Goal: Task Accomplishment & Management: Use online tool/utility

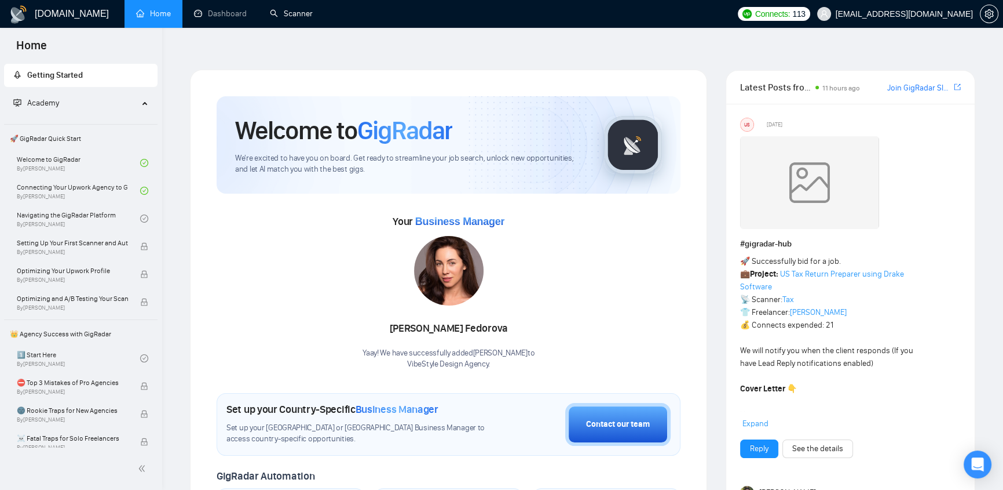
drag, startPoint x: 290, startPoint y: 9, endPoint x: 347, endPoint y: 59, distance: 76.4
click at [290, 9] on link "Scanner" at bounding box center [291, 14] width 43 height 10
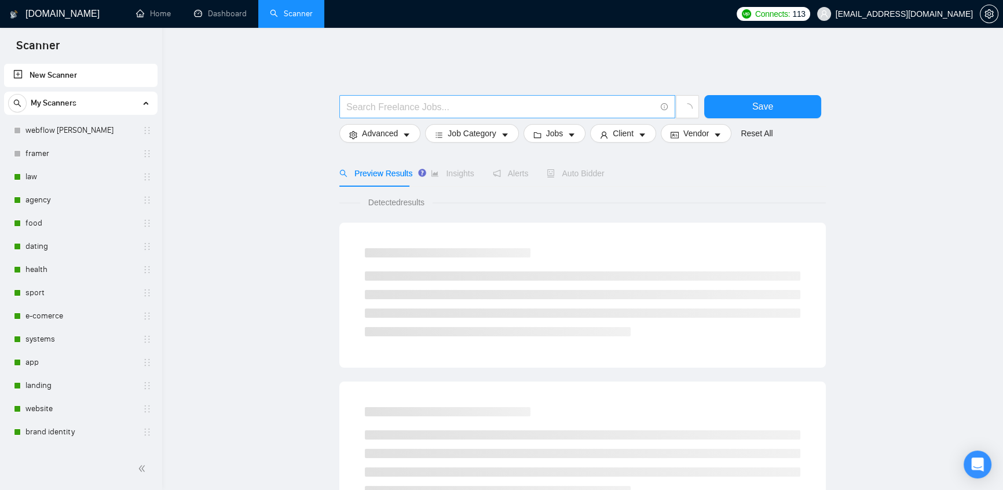
click at [447, 100] on input "text" at bounding box center [500, 107] width 309 height 14
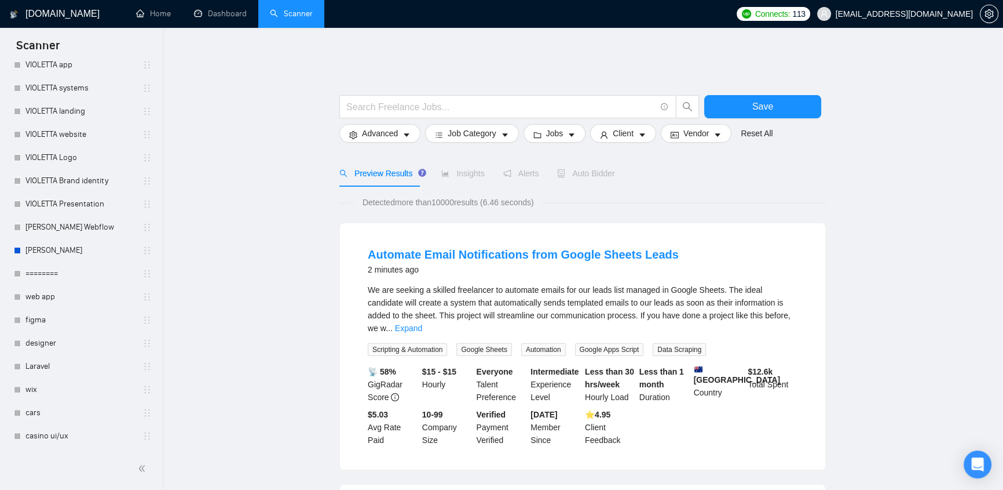
click at [924, 14] on span "klimevtushenko@gmail.com" at bounding box center [904, 14] width 137 height 0
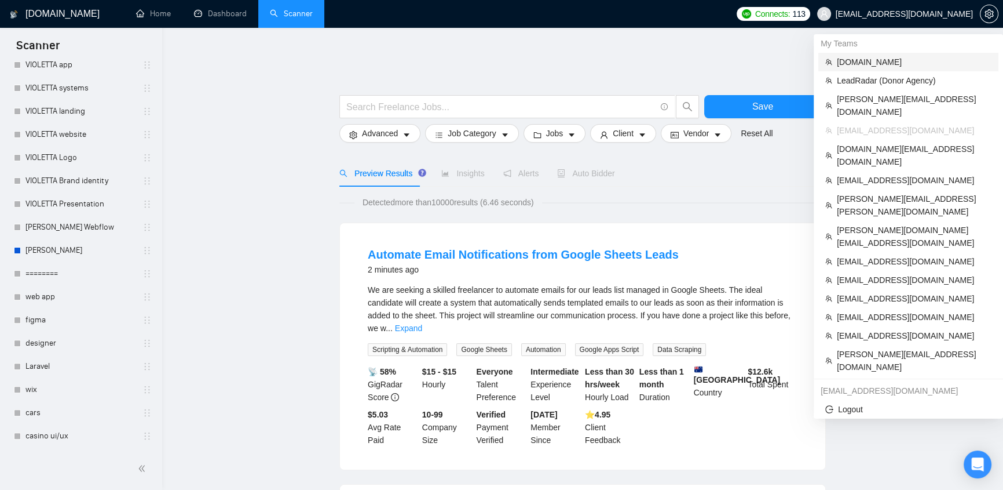
click at [865, 63] on span "evacodes.com" at bounding box center [914, 62] width 155 height 13
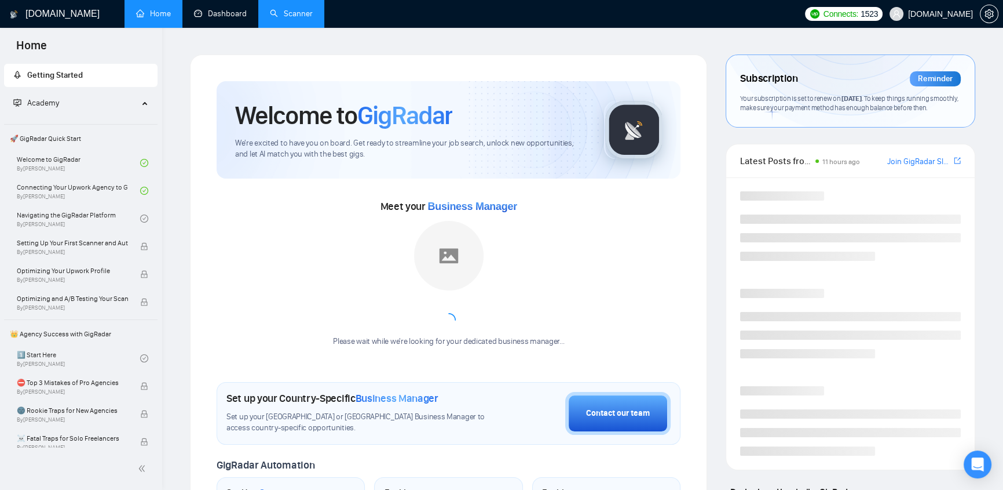
click at [300, 13] on link "Scanner" at bounding box center [291, 14] width 43 height 10
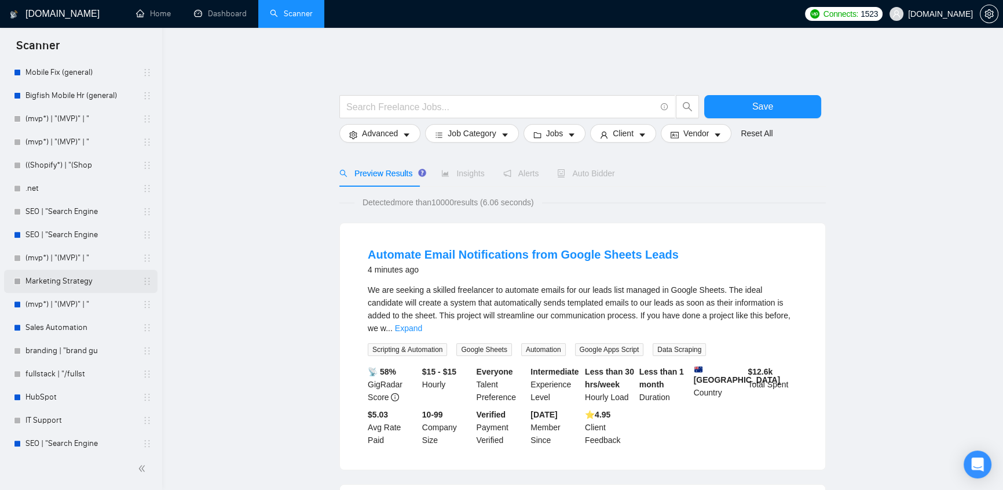
scroll to position [737, 0]
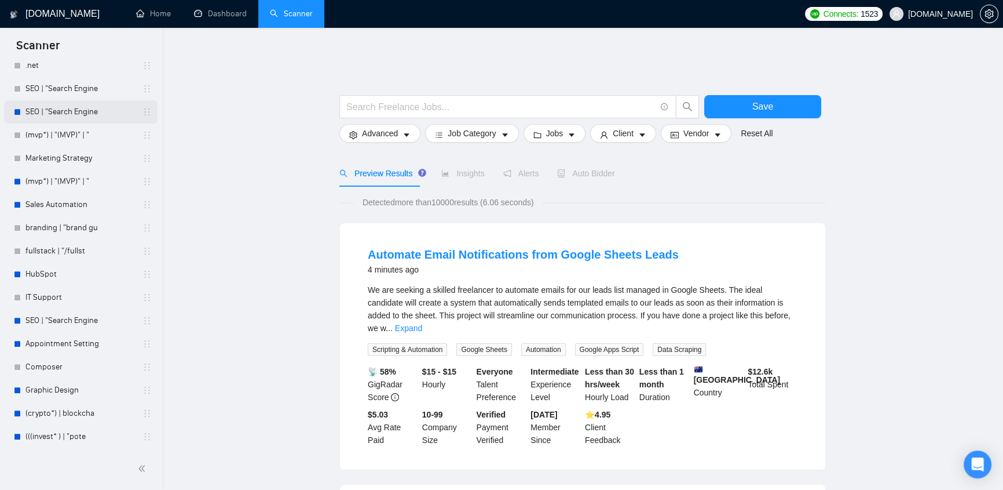
click at [53, 111] on link "SEO | "Search Engine" at bounding box center [80, 111] width 110 height 23
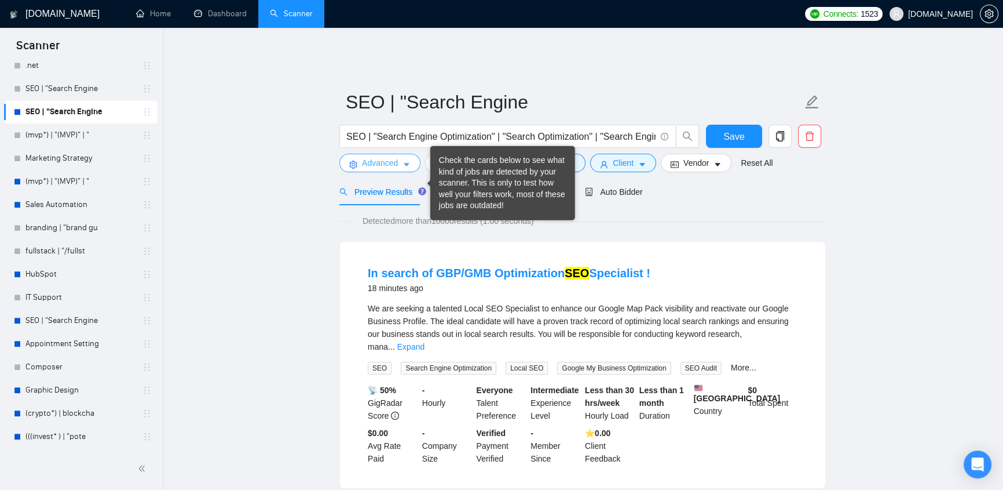
click at [404, 160] on icon "caret-down" at bounding box center [407, 164] width 8 height 8
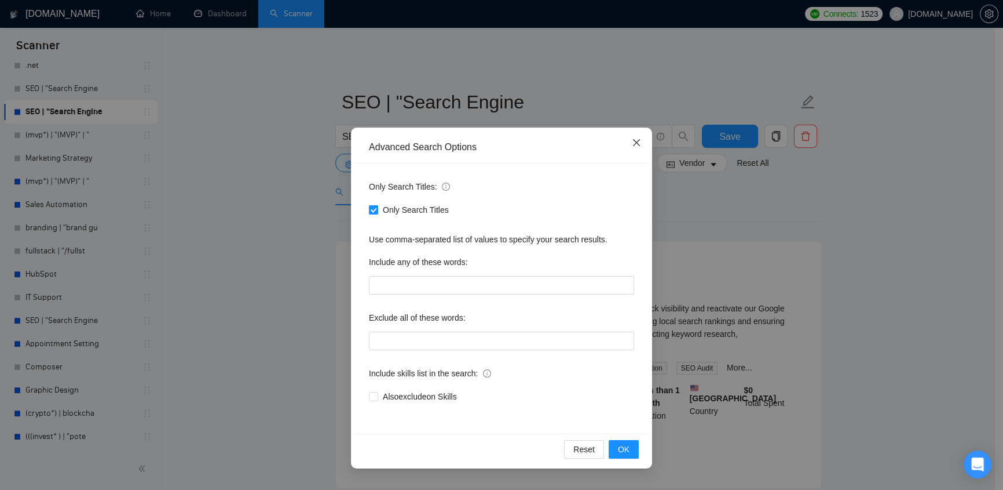
drag, startPoint x: 633, startPoint y: 140, endPoint x: 468, endPoint y: 162, distance: 167.1
click at [633, 141] on icon "close" at bounding box center [636, 142] width 9 height 9
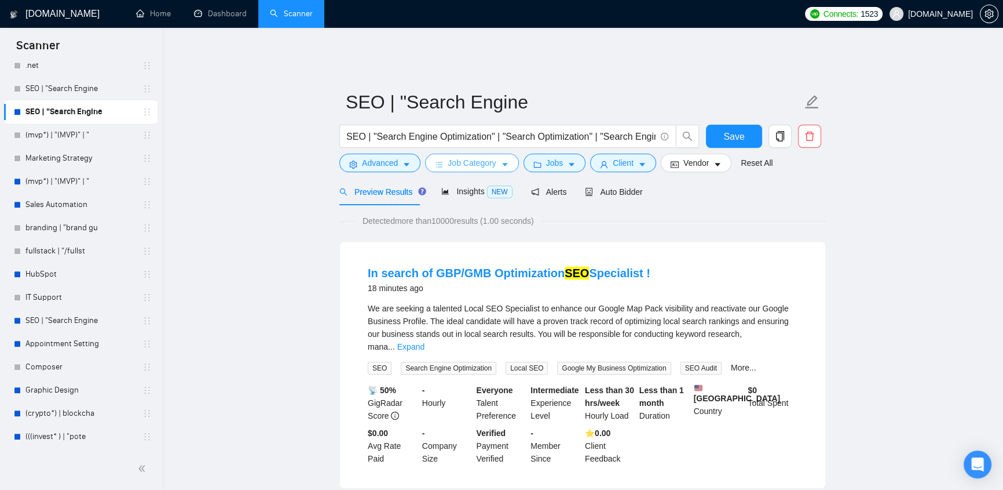
click at [471, 159] on span "Job Category" at bounding box center [472, 162] width 48 height 13
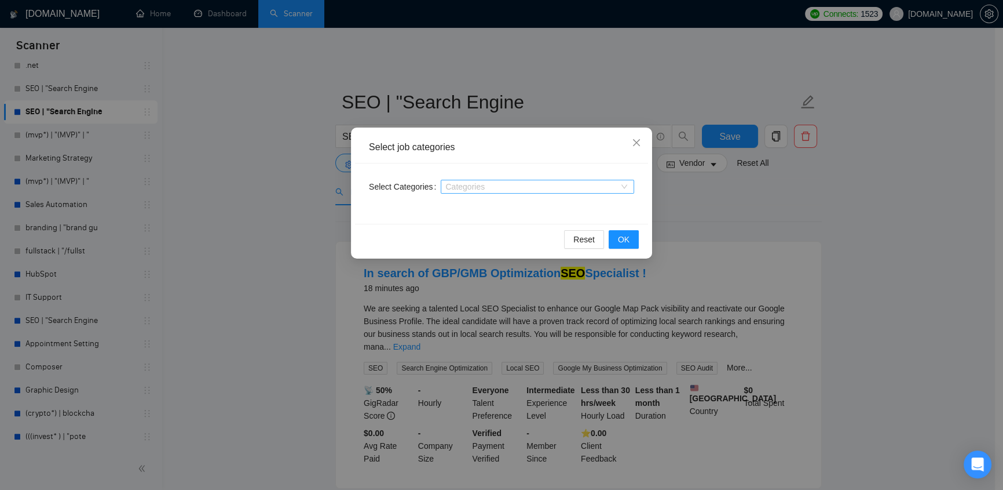
click at [485, 192] on div "Categories" at bounding box center [537, 187] width 193 height 14
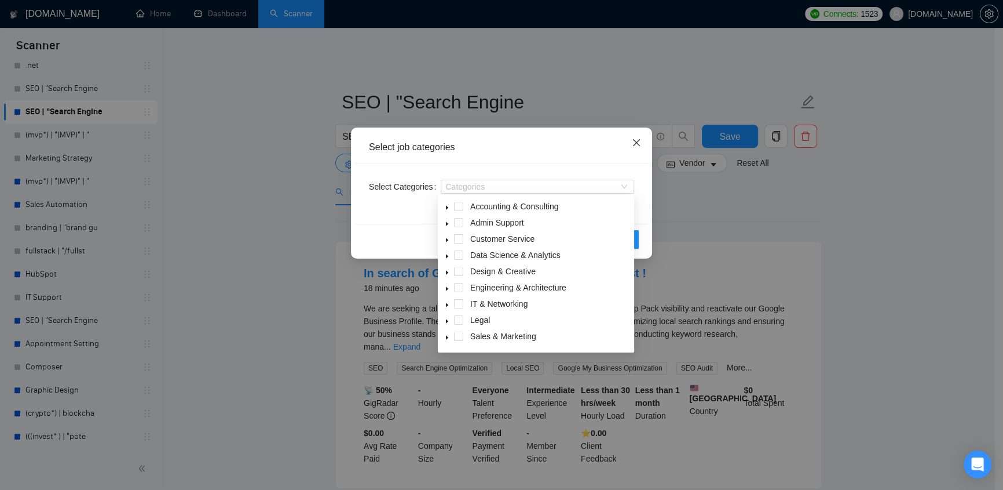
click at [635, 145] on icon "close" at bounding box center [636, 142] width 7 height 7
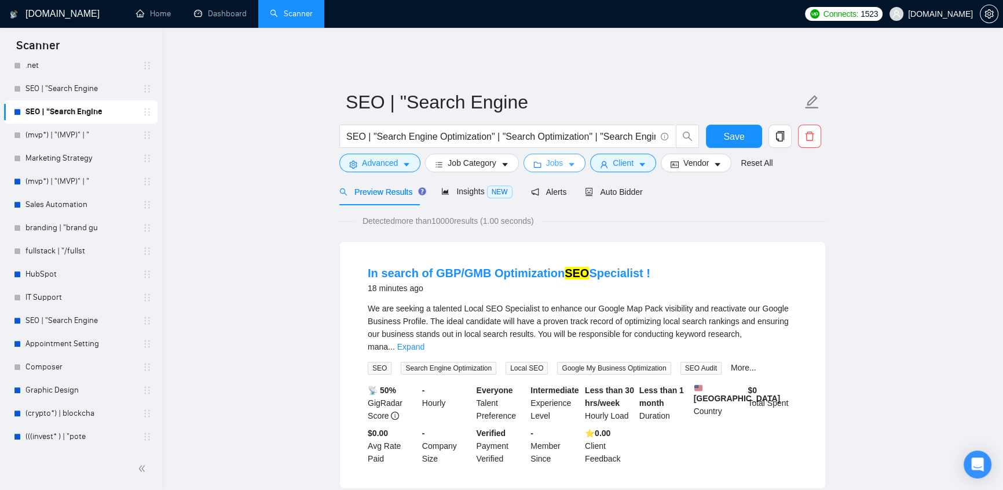
click at [561, 155] on button "Jobs" at bounding box center [555, 163] width 63 height 19
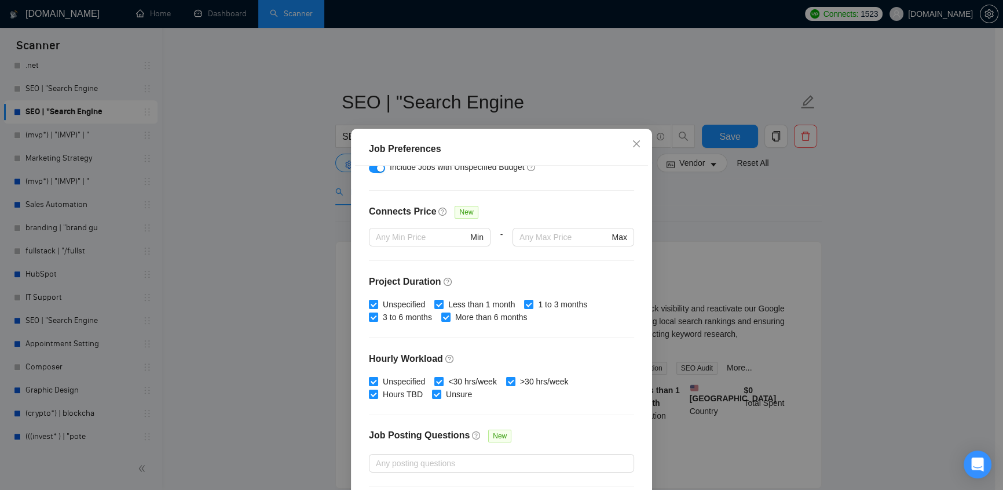
scroll to position [311, 0]
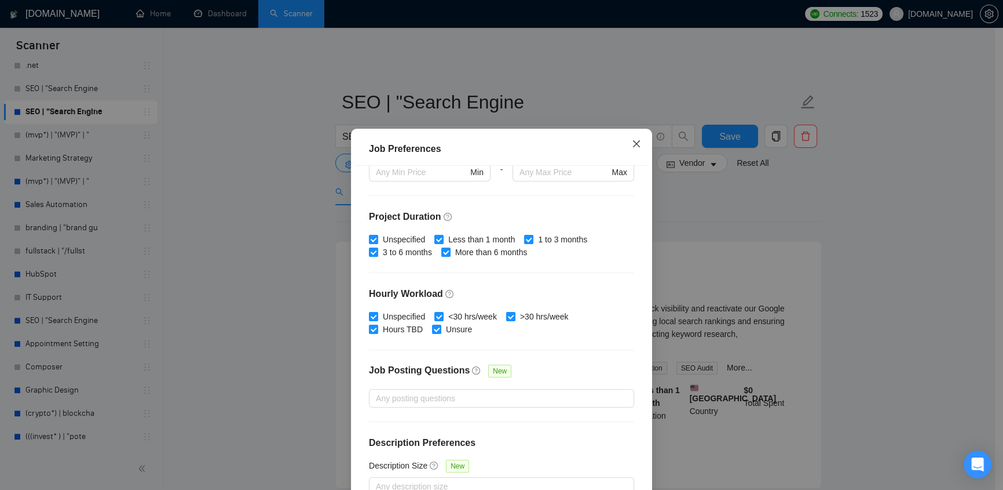
drag, startPoint x: 633, startPoint y: 138, endPoint x: 605, endPoint y: 165, distance: 38.9
click at [633, 138] on span "Close" at bounding box center [636, 144] width 31 height 31
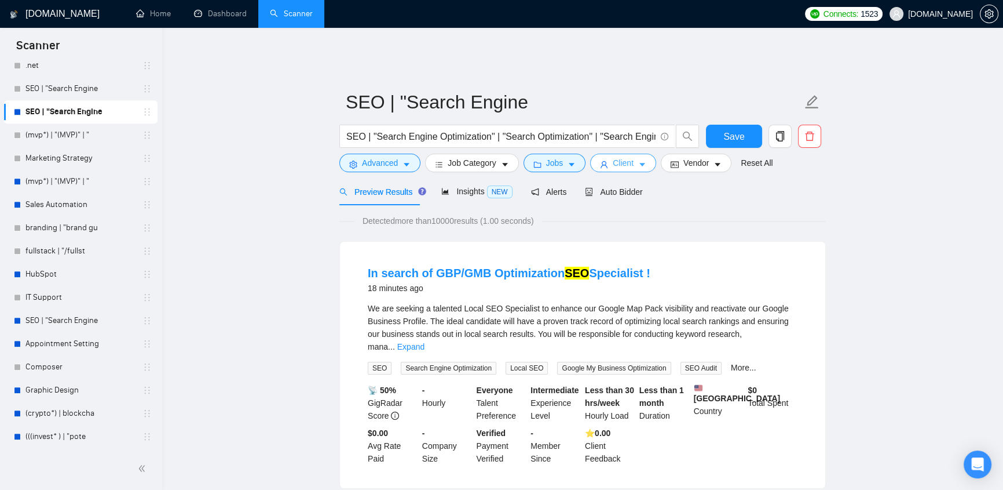
click at [613, 161] on span "Client" at bounding box center [623, 162] width 21 height 13
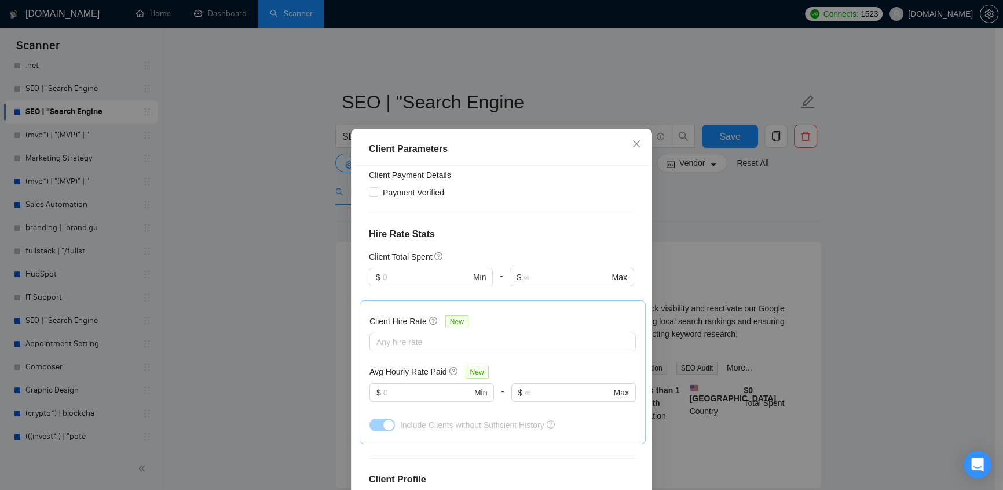
scroll to position [368, 0]
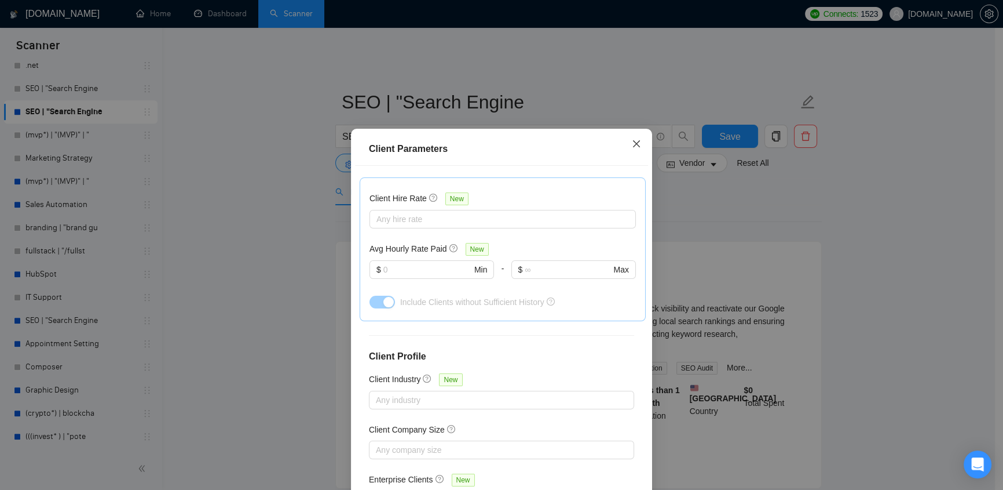
click at [633, 145] on icon "close" at bounding box center [636, 143] width 7 height 7
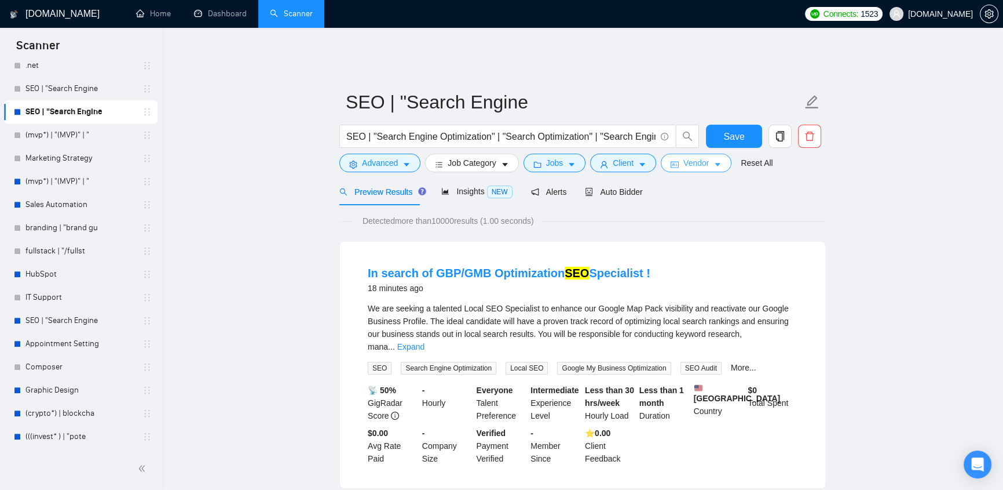
click at [700, 156] on span "Vendor" at bounding box center [696, 162] width 25 height 13
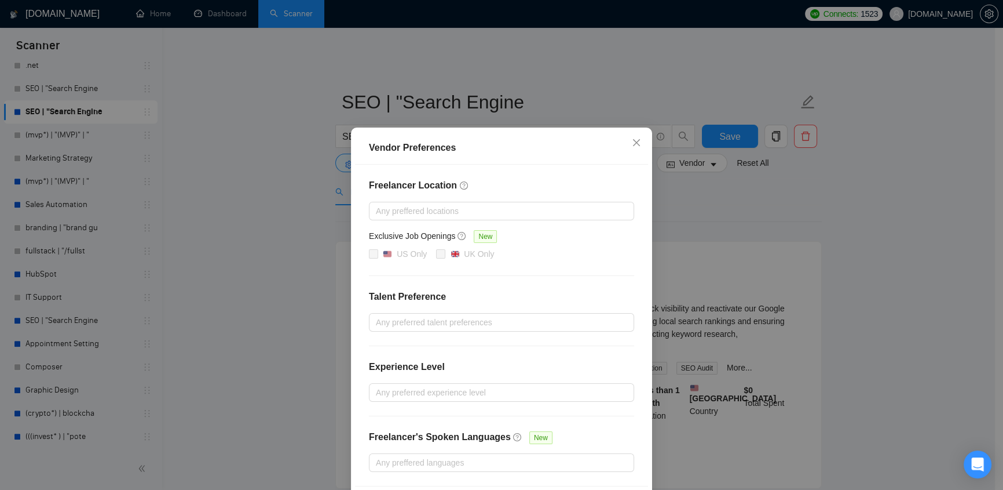
scroll to position [46, 0]
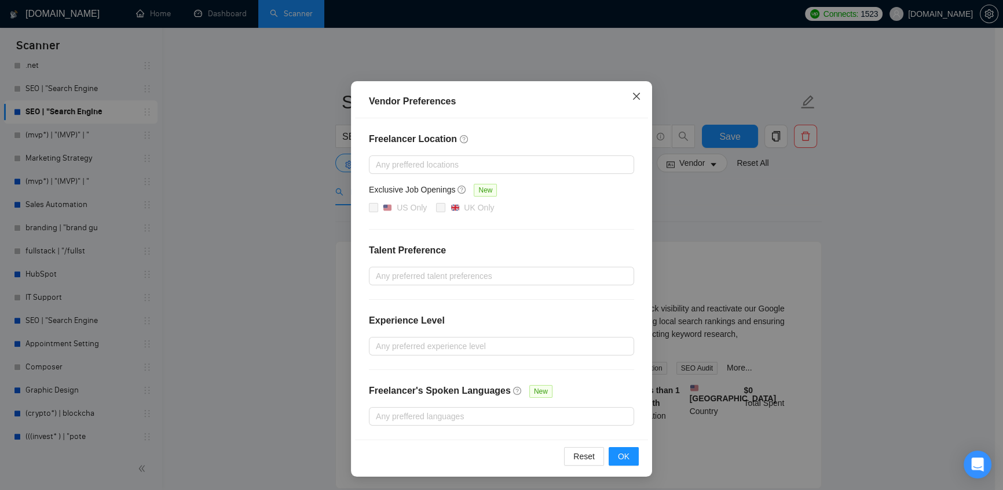
click at [632, 94] on icon "close" at bounding box center [636, 96] width 9 height 9
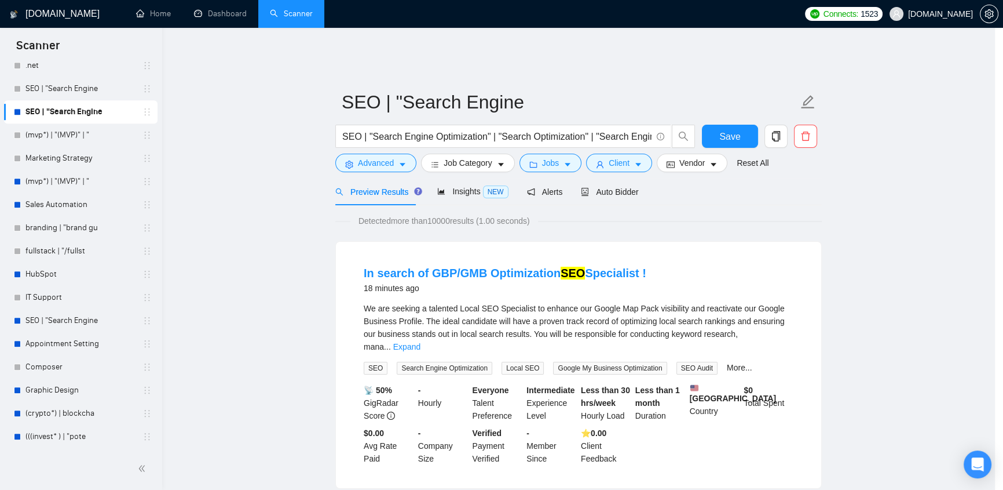
scroll to position [0, 0]
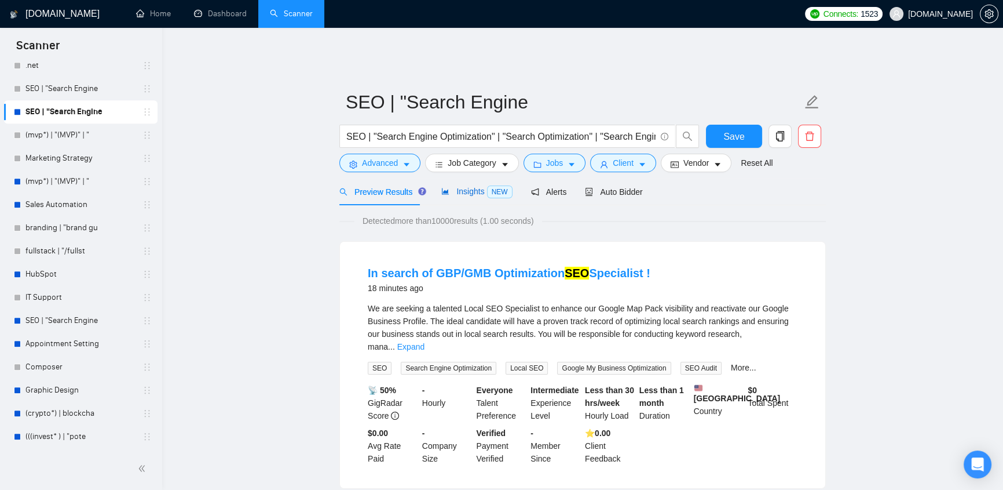
click at [459, 187] on span "Insights NEW" at bounding box center [476, 191] width 71 height 9
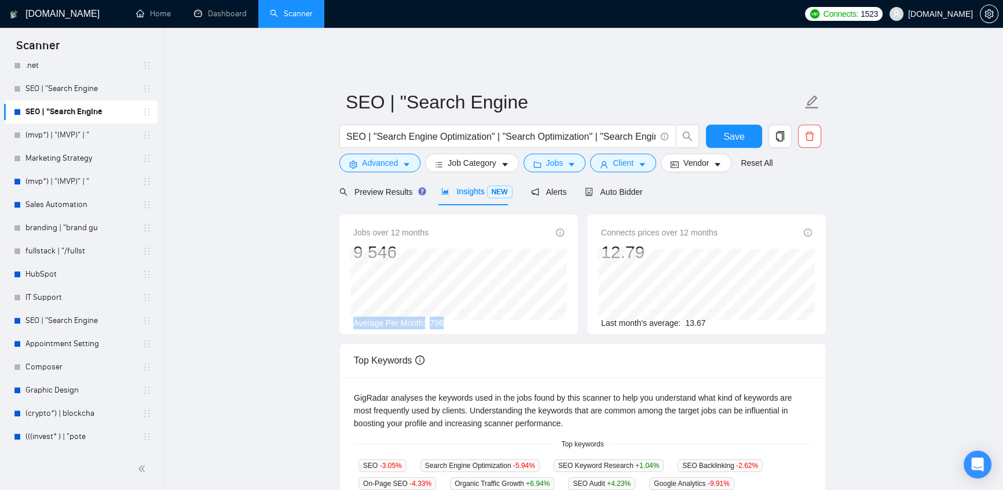
drag, startPoint x: 353, startPoint y: 314, endPoint x: 457, endPoint y: 310, distance: 104.4
click at [457, 316] on div "Average Per Month: 796" at bounding box center [458, 322] width 211 height 13
click at [442, 316] on div "Average Per Month: 796" at bounding box center [458, 322] width 211 height 13
click at [446, 316] on div "Average Per Month: 796" at bounding box center [458, 322] width 211 height 13
drag, startPoint x: 446, startPoint y: 314, endPoint x: 430, endPoint y: 313, distance: 15.7
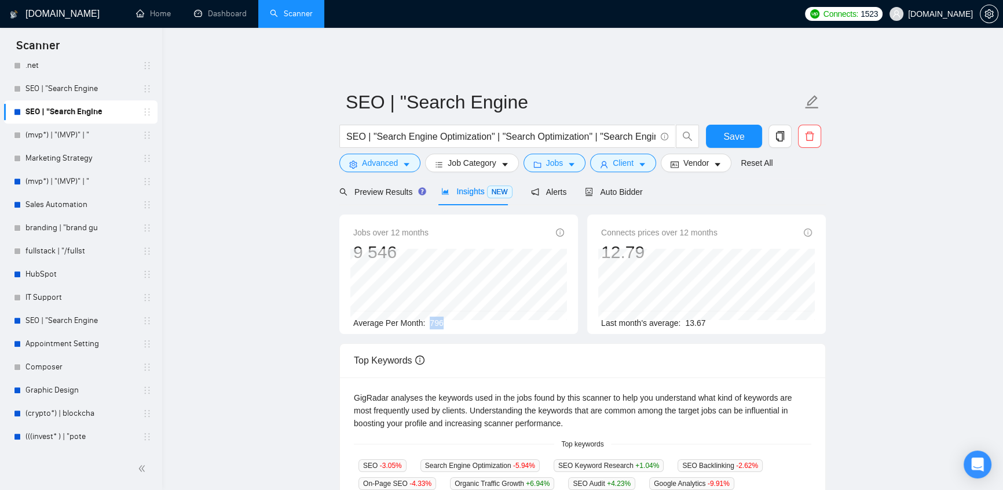
click at [430, 316] on div "Average Per Month: 796" at bounding box center [458, 322] width 211 height 13
click at [446, 316] on div "Average Per Month: 796" at bounding box center [458, 322] width 211 height 13
drag, startPoint x: 446, startPoint y: 313, endPoint x: 426, endPoint y: 315, distance: 20.3
click at [426, 316] on div "Average Per Month: 796" at bounding box center [458, 322] width 211 height 13
click at [447, 316] on div "Average Per Month: 796" at bounding box center [458, 322] width 211 height 13
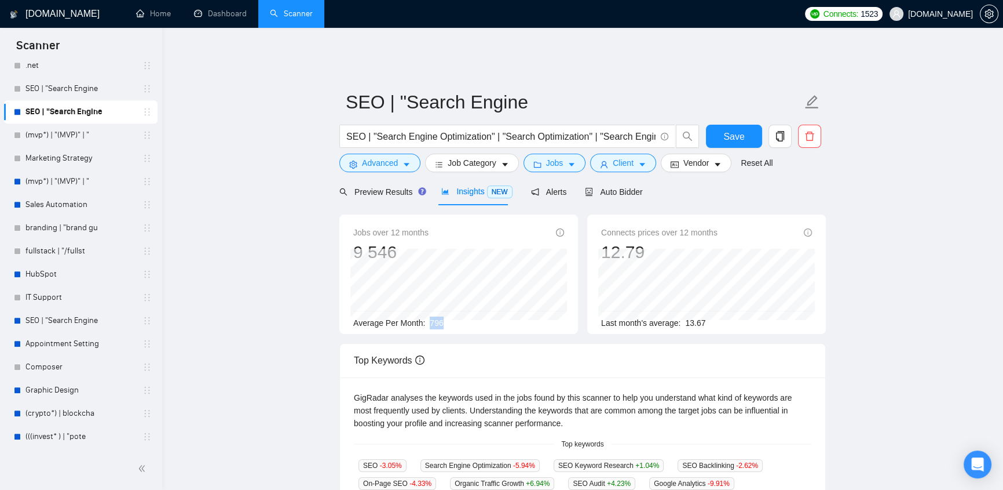
drag, startPoint x: 447, startPoint y: 315, endPoint x: 432, endPoint y: 315, distance: 15.6
click at [432, 316] on div "Average Per Month: 796" at bounding box center [458, 322] width 211 height 13
click at [443, 316] on div "Average Per Month: 796" at bounding box center [458, 322] width 211 height 13
drag, startPoint x: 443, startPoint y: 314, endPoint x: 425, endPoint y: 315, distance: 17.4
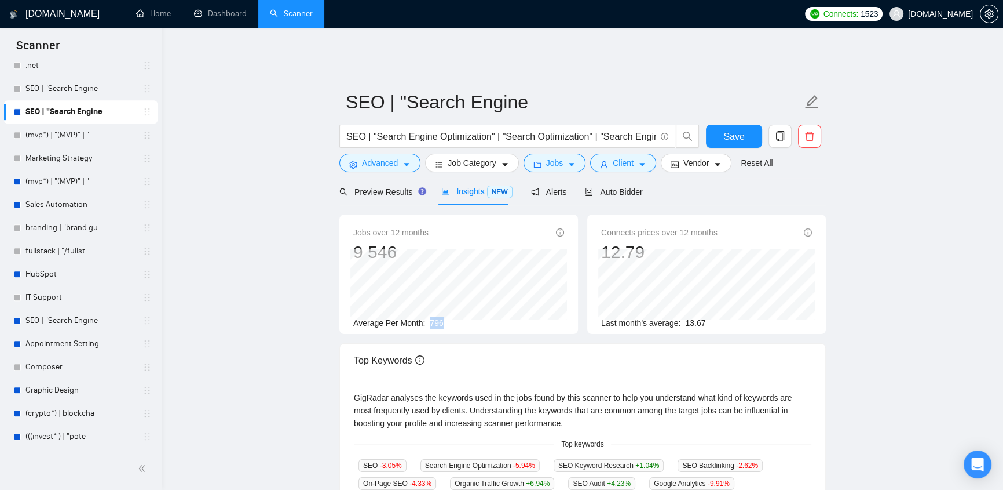
click at [425, 316] on div "Average Per Month: 796" at bounding box center [458, 322] width 211 height 13
click at [500, 356] on div "Top Keywords" at bounding box center [583, 360] width 458 height 33
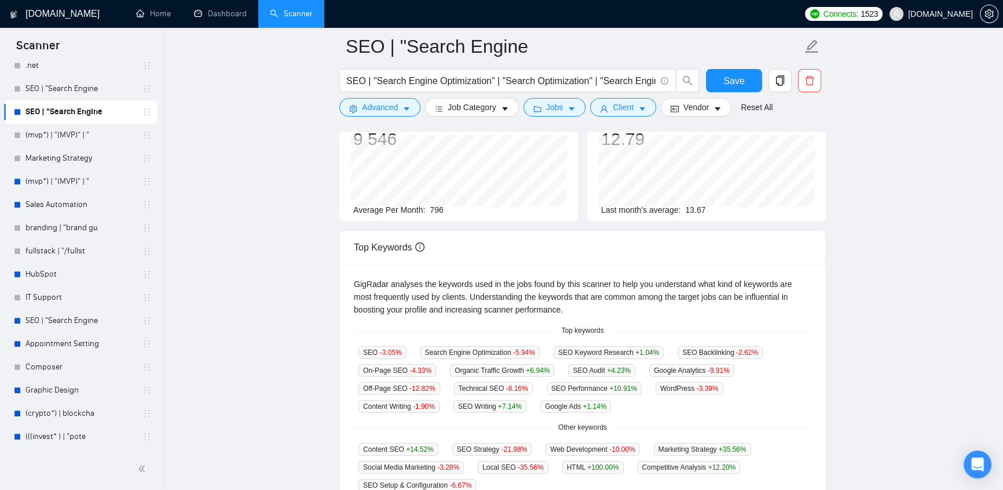
scroll to position [246, 0]
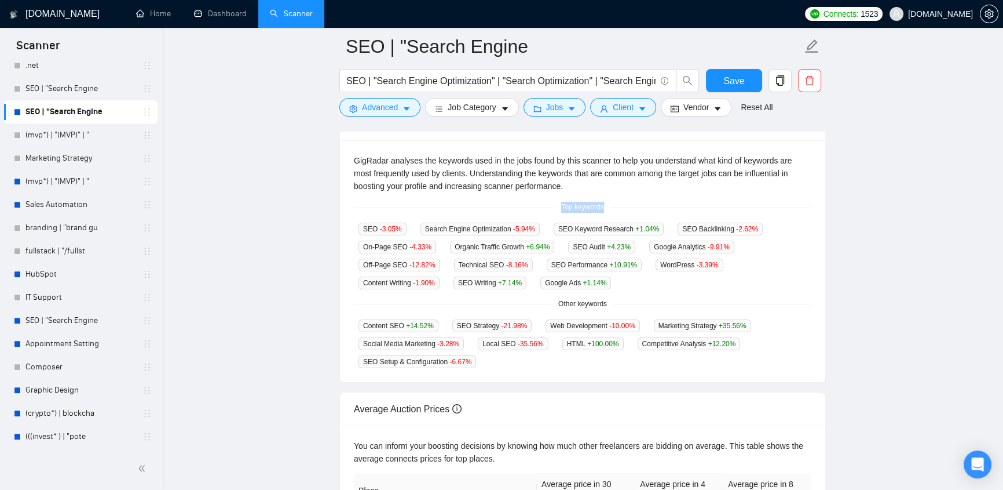
click at [613, 202] on div "Top keywords" at bounding box center [583, 207] width 458 height 11
drag, startPoint x: 554, startPoint y: 296, endPoint x: 636, endPoint y: 300, distance: 81.8
click at [636, 300] on div "Other keywords" at bounding box center [583, 303] width 458 height 11
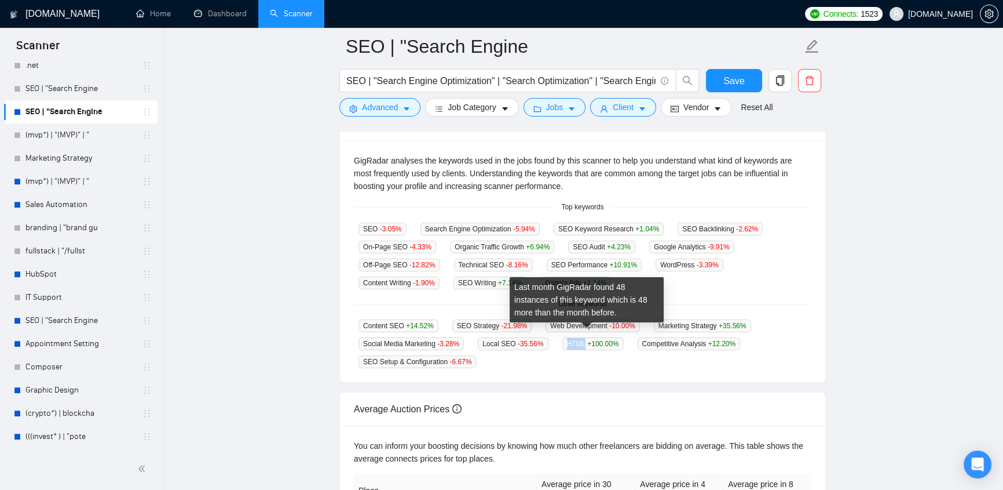
drag, startPoint x: 561, startPoint y: 331, endPoint x: 578, endPoint y: 334, distance: 17.6
click at [578, 337] on span "HTML +100.00 %" at bounding box center [593, 343] width 61 height 13
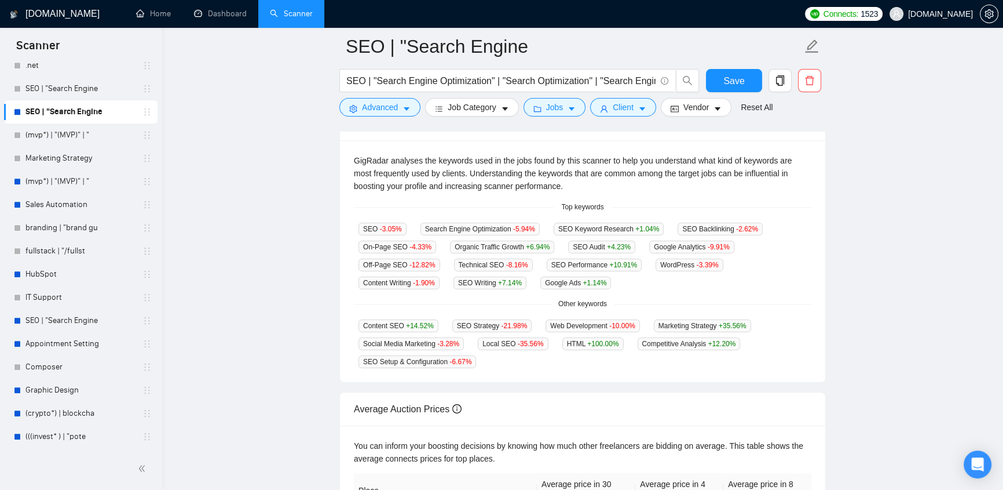
click at [611, 353] on div "Content SEO +14.52 % SEO Strategy -21.98 % Web Development -10.00 % Marketing S…" at bounding box center [583, 343] width 458 height 49
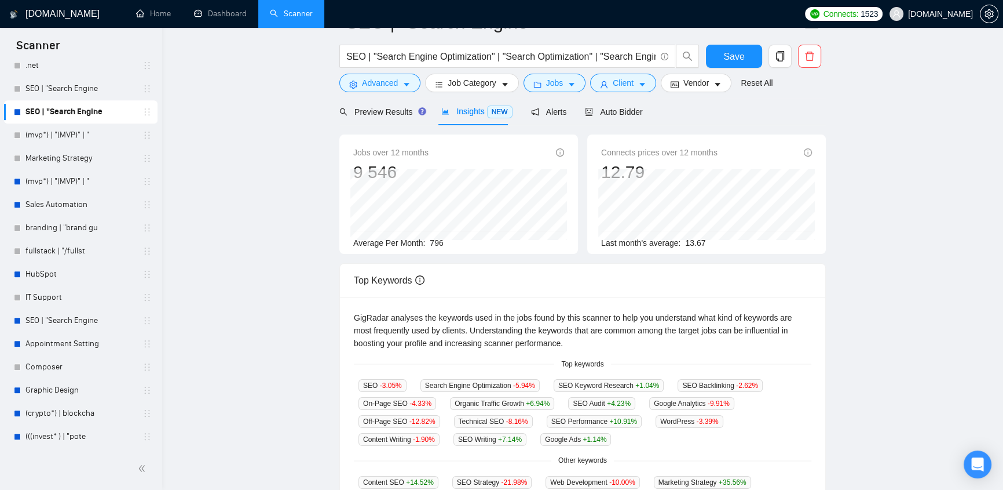
scroll to position [0, 0]
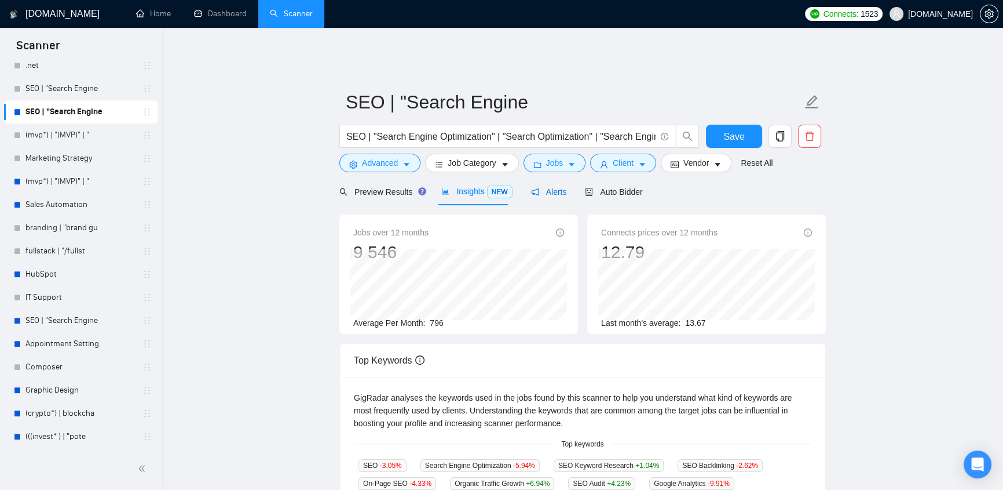
click at [540, 187] on span "Alerts" at bounding box center [549, 191] width 36 height 9
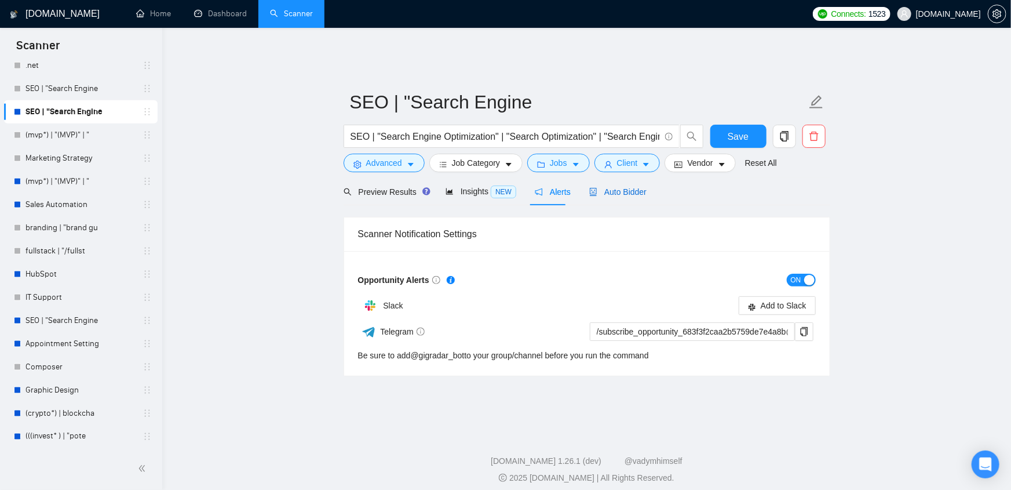
click at [614, 187] on span "Auto Bidder" at bounding box center [617, 191] width 57 height 9
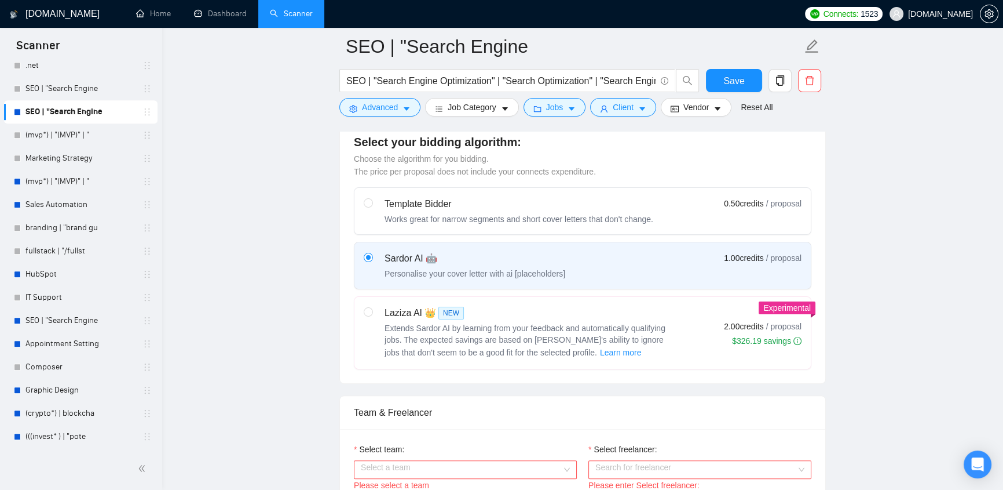
scroll to position [614, 0]
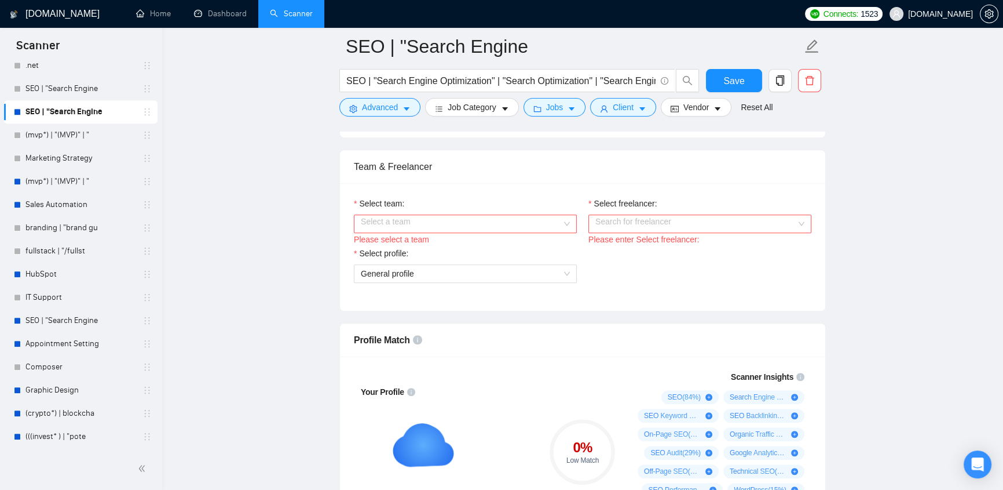
click at [472, 217] on input "Select team:" at bounding box center [461, 223] width 201 height 17
click at [545, 184] on div "Select team: Select a team Please select a team Select freelancer: Search for f…" at bounding box center [582, 246] width 485 height 127
click at [498, 215] on input "Select team:" at bounding box center [461, 223] width 201 height 17
click at [433, 238] on div "👌🔥 EvaCodes -> Vetted Blockchain Developers" at bounding box center [464, 237] width 209 height 13
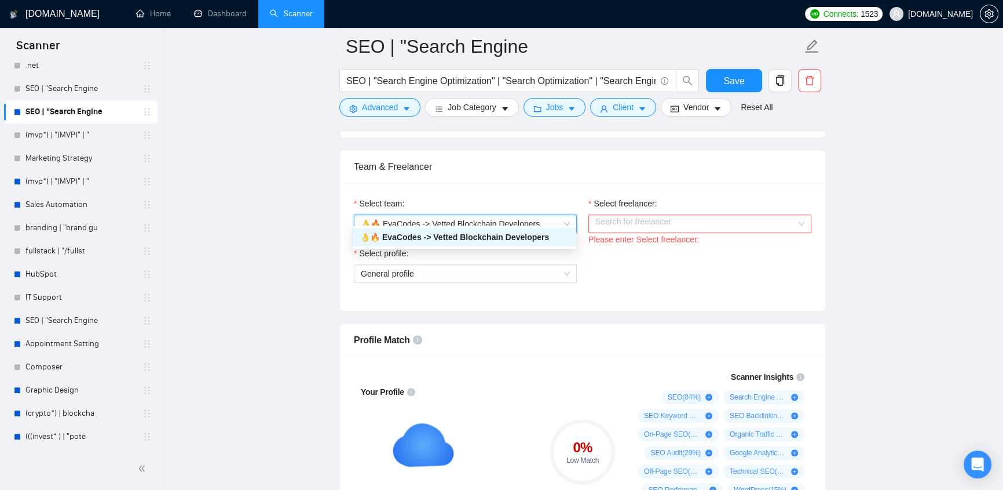
click at [645, 215] on input "Select freelancer:" at bounding box center [696, 223] width 201 height 17
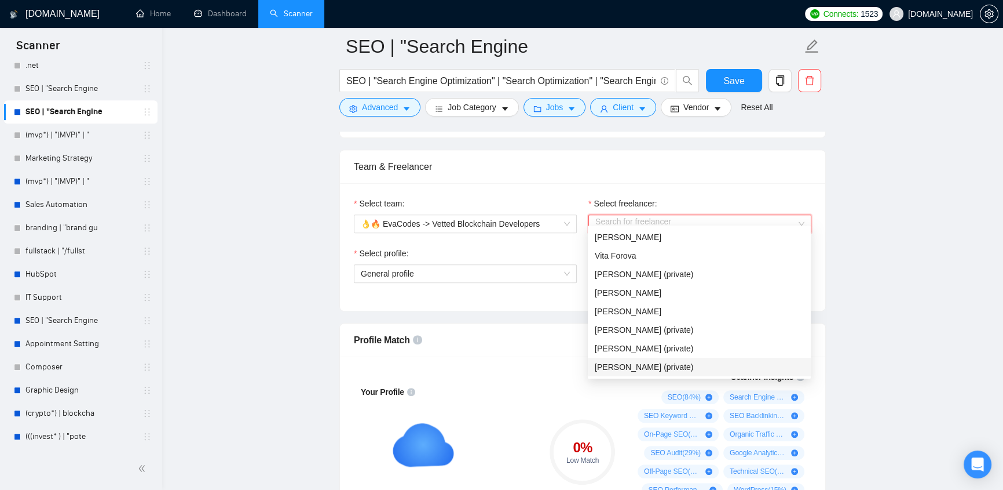
click at [457, 236] on div "Select team: 👌🔥 EvaCodes -> Vetted Blockchain Developers" at bounding box center [465, 222] width 235 height 50
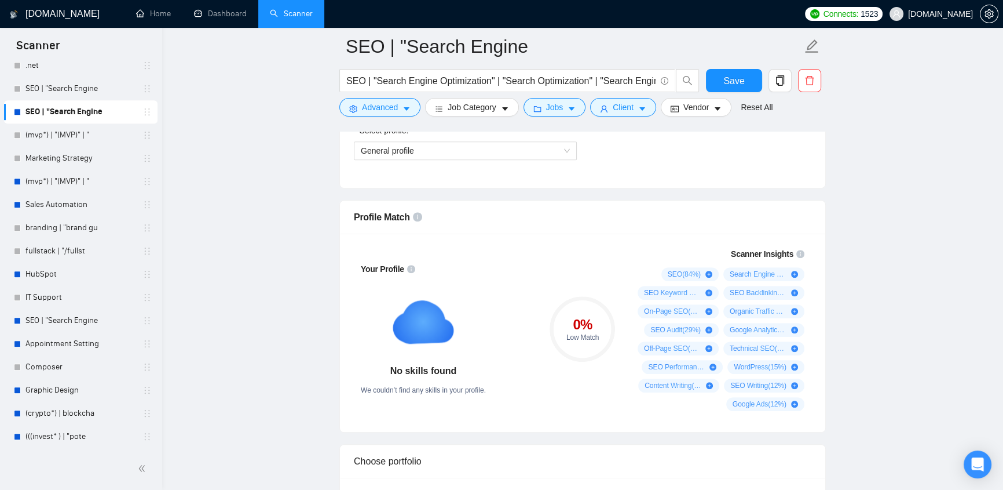
scroll to position [983, 0]
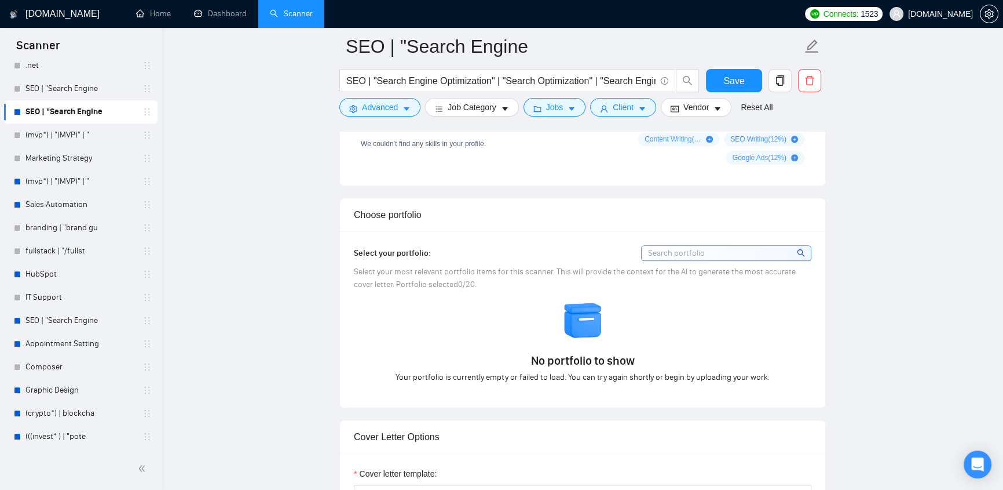
click at [428, 319] on div "No portfolio to show Your portfolio is currently empty or failed to load. You c…" at bounding box center [582, 341] width 465 height 83
click at [475, 316] on div "No portfolio to show Your portfolio is currently empty or failed to load. You c…" at bounding box center [582, 341] width 465 height 83
click at [553, 333] on div "No portfolio to show Your portfolio is currently empty or failed to load. You c…" at bounding box center [582, 341] width 465 height 83
drag, startPoint x: 342, startPoint y: 80, endPoint x: 364, endPoint y: 82, distance: 22.1
click at [364, 82] on span "SEO | "Search Engine Optimization" | "Search Optimization" | "Search Engine Mar…" at bounding box center [507, 80] width 336 height 23
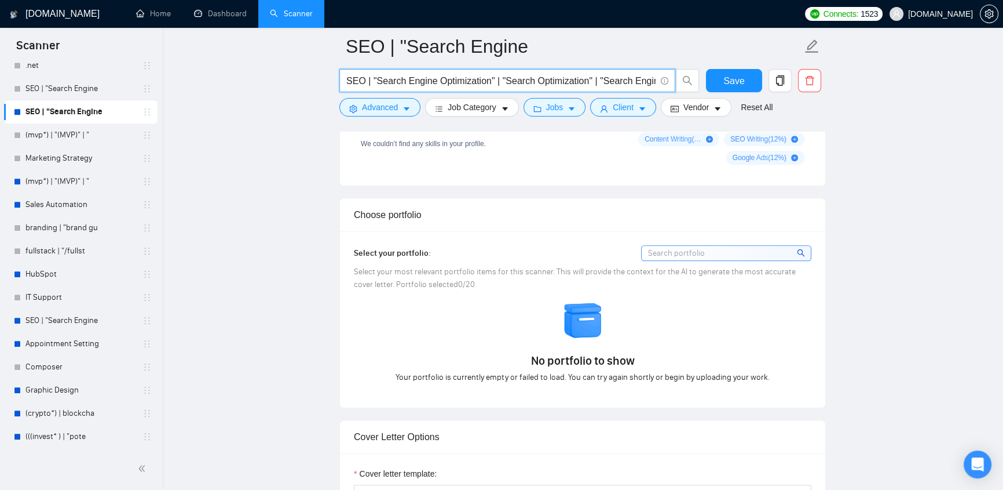
scroll to position [0, 151]
click at [348, 77] on input "SEO | "Search Engine Optimization" | "Search Optimization" | "Search Engine Mar…" at bounding box center [500, 81] width 309 height 14
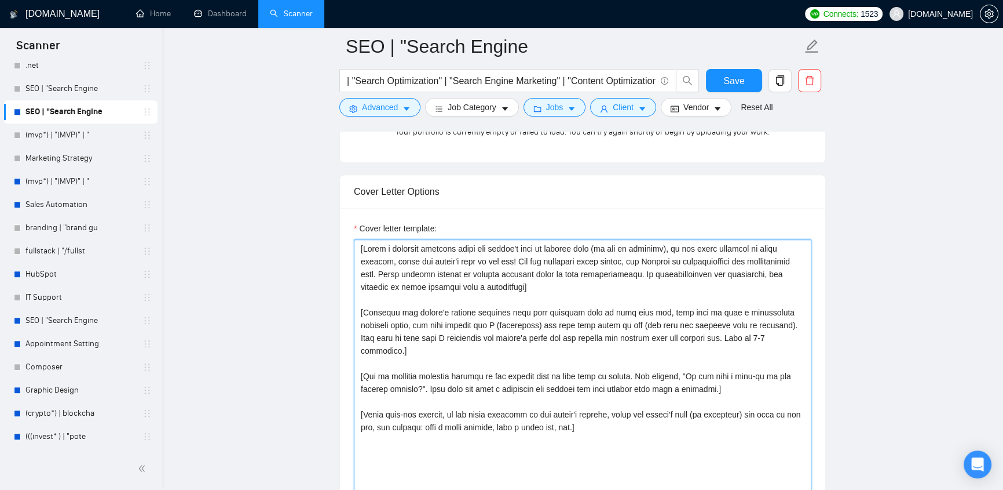
scroll to position [0, 0]
drag, startPoint x: 357, startPoint y: 233, endPoint x: 666, endPoint y: 412, distance: 357.1
click at [666, 412] on textarea "Cover letter template:" at bounding box center [583, 369] width 458 height 261
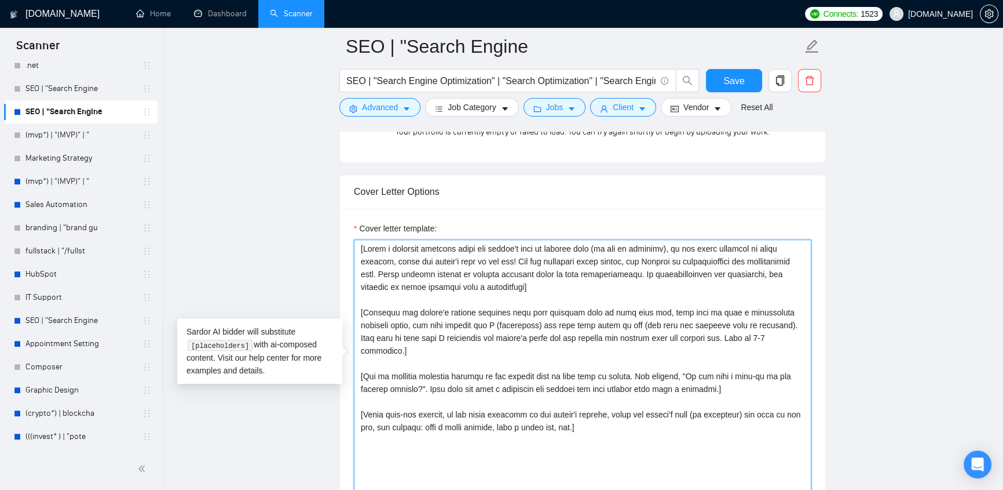
click at [636, 422] on textarea "Cover letter template:" at bounding box center [583, 369] width 458 height 261
click at [362, 340] on textarea "Cover letter template:" at bounding box center [583, 369] width 458 height 261
drag, startPoint x: 518, startPoint y: 266, endPoint x: 695, endPoint y: 421, distance: 234.8
click at [695, 421] on textarea "Cover letter template:" at bounding box center [583, 369] width 458 height 261
click at [681, 423] on textarea "Cover letter template:" at bounding box center [583, 369] width 458 height 261
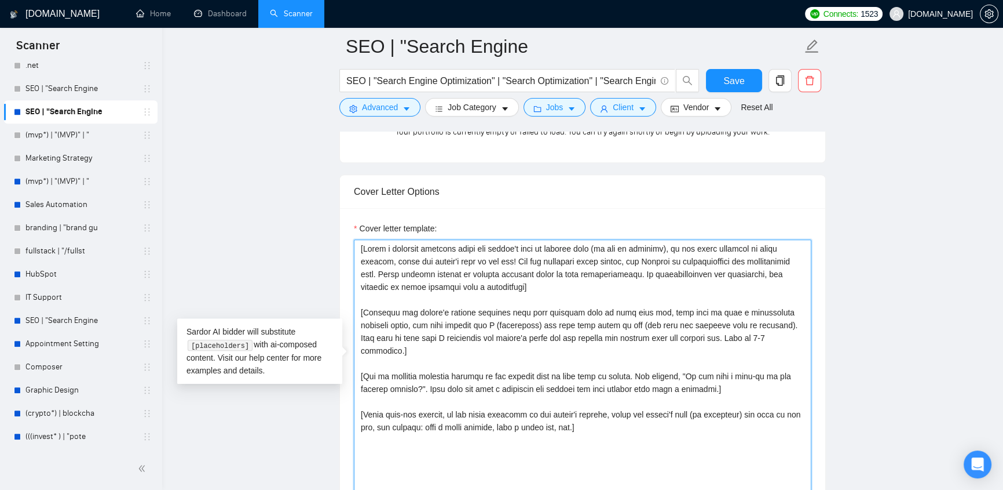
click at [678, 421] on textarea "Cover letter template:" at bounding box center [583, 369] width 458 height 261
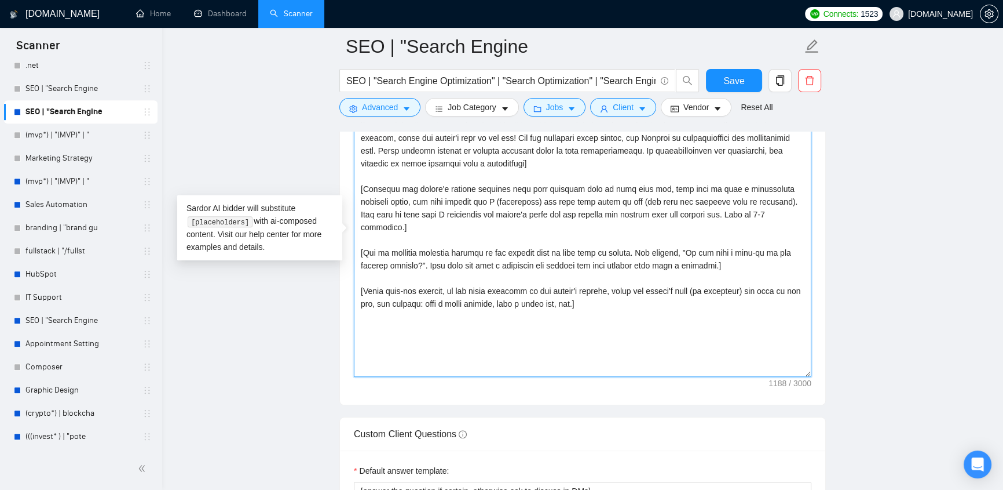
scroll to position [1474, 0]
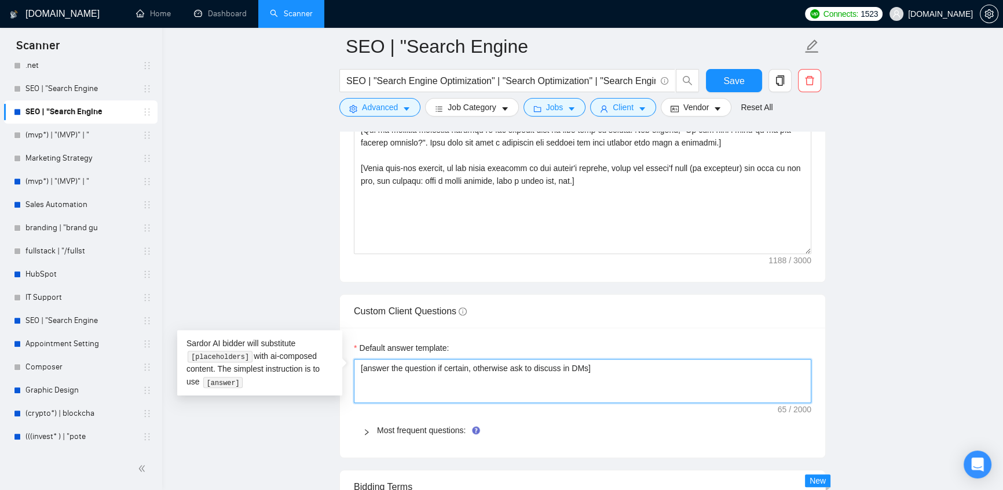
drag, startPoint x: 615, startPoint y: 363, endPoint x: 341, endPoint y: 356, distance: 274.1
click at [610, 362] on textarea "[answer the question if certain, otherwise ask to discuss in DMs]" at bounding box center [583, 381] width 458 height 44
drag, startPoint x: 602, startPoint y: 360, endPoint x: 335, endPoint y: 361, distance: 267.1
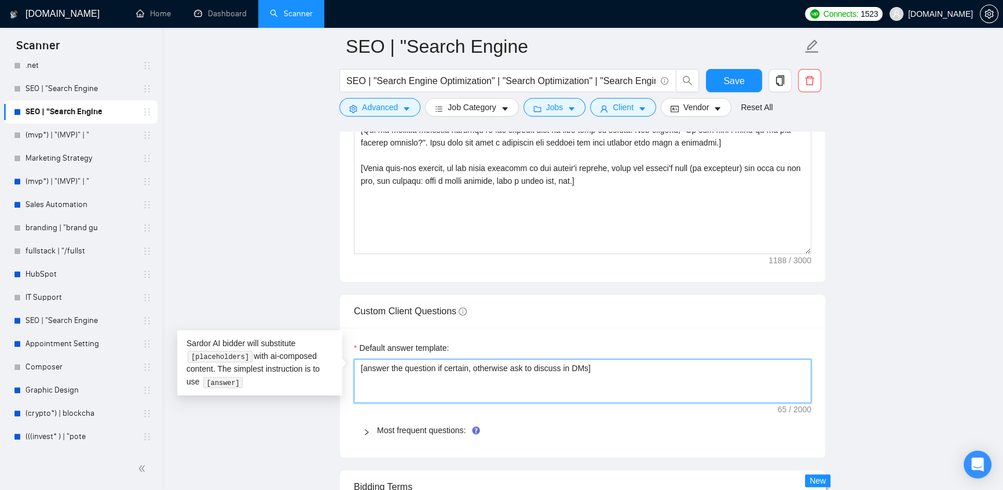
click at [615, 359] on textarea "[answer the question if certain, otherwise ask to discuss in DMs]" at bounding box center [583, 381] width 458 height 44
drag, startPoint x: 615, startPoint y: 359, endPoint x: 357, endPoint y: 360, distance: 257.8
click at [357, 360] on textarea "[answer the question if certain, otherwise ask to discuss in DMs]" at bounding box center [583, 381] width 458 height 44
click at [695, 377] on textarea "[answer the question if certain, otherwise ask to discuss in DMs]" at bounding box center [583, 381] width 458 height 44
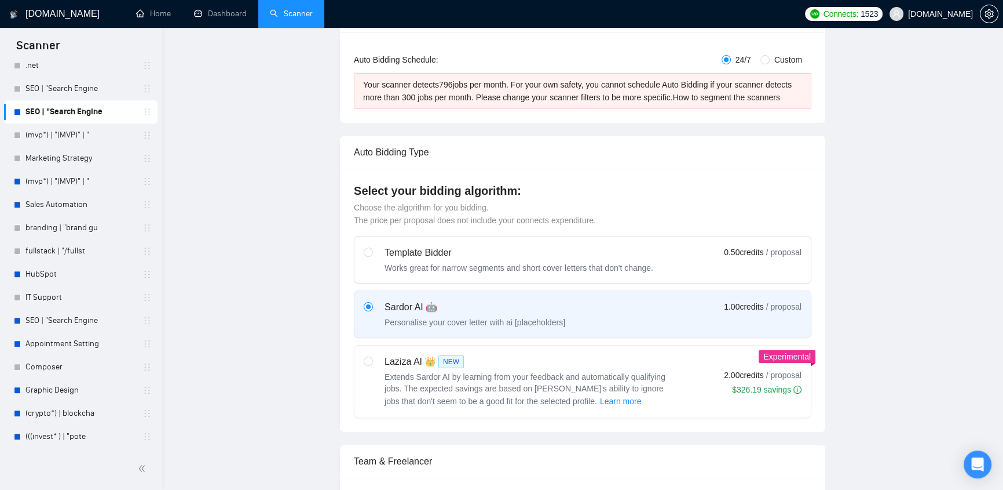
scroll to position [0, 0]
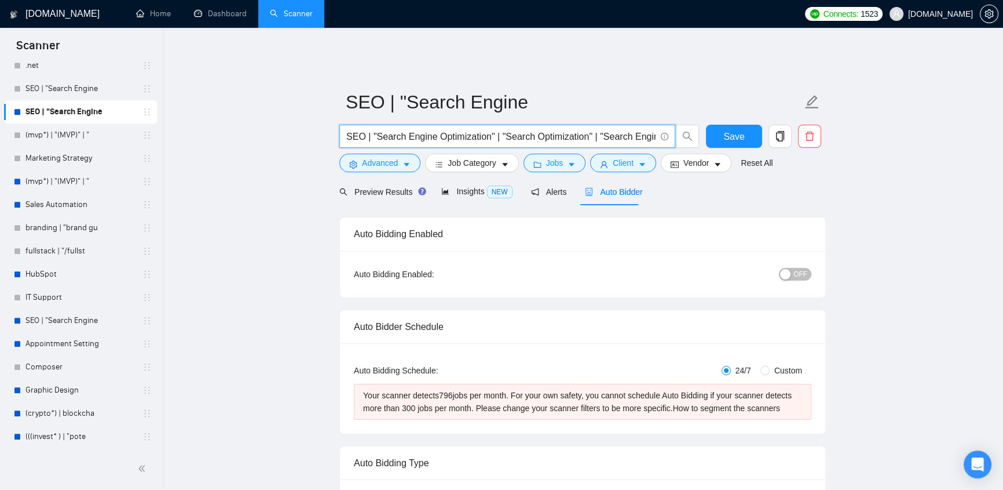
drag, startPoint x: 346, startPoint y: 126, endPoint x: 621, endPoint y: 119, distance: 274.7
click at [621, 125] on span "SEO | "Search Engine Optimization" | "Search Optimization" | "Search Engine Mar…" at bounding box center [507, 136] width 336 height 23
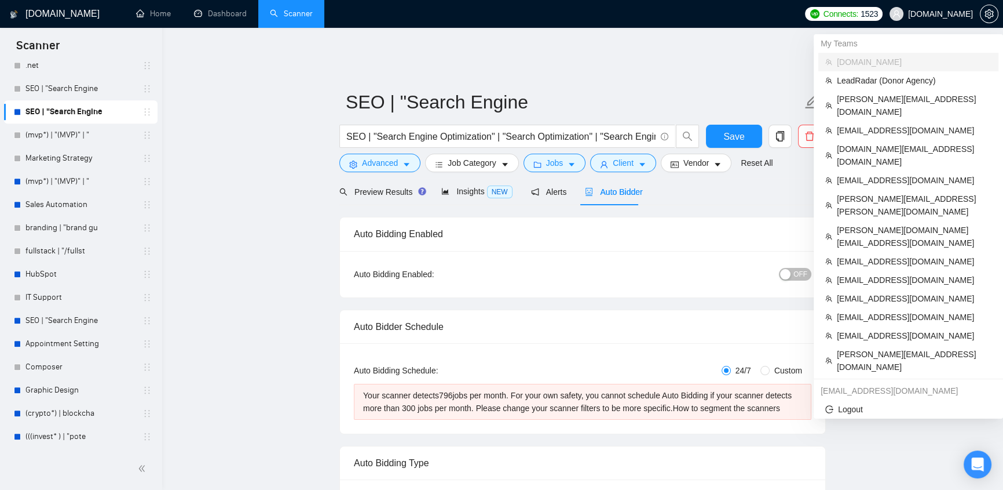
click at [938, 14] on span "evacodes.com" at bounding box center [940, 14] width 65 height 0
click at [870, 174] on span "khaylenko.m@gmail.com" at bounding box center [914, 180] width 155 height 13
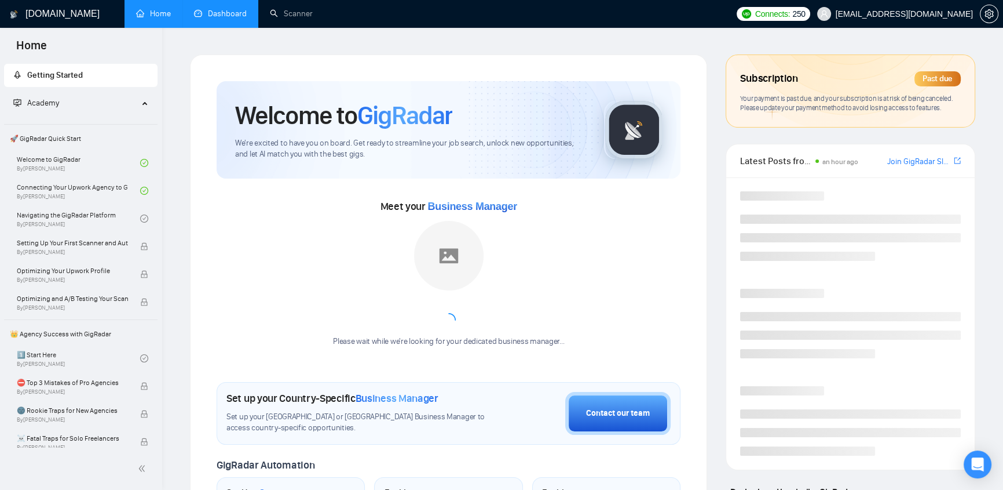
click at [216, 11] on link "Dashboard" at bounding box center [220, 14] width 53 height 10
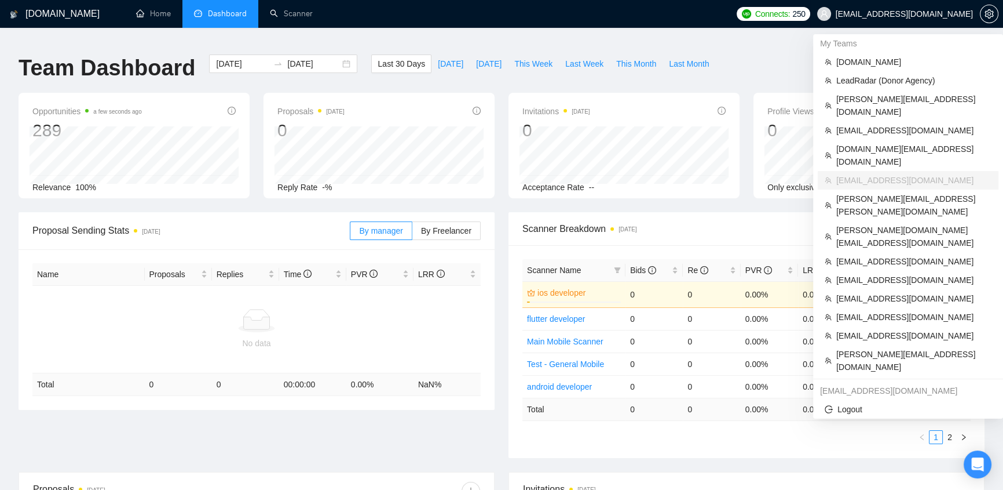
click at [922, 14] on span "khaylenko.m@gmail.com" at bounding box center [904, 14] width 137 height 0
click at [884, 124] on span "klimevtushenko@gmail.com" at bounding box center [914, 130] width 155 height 13
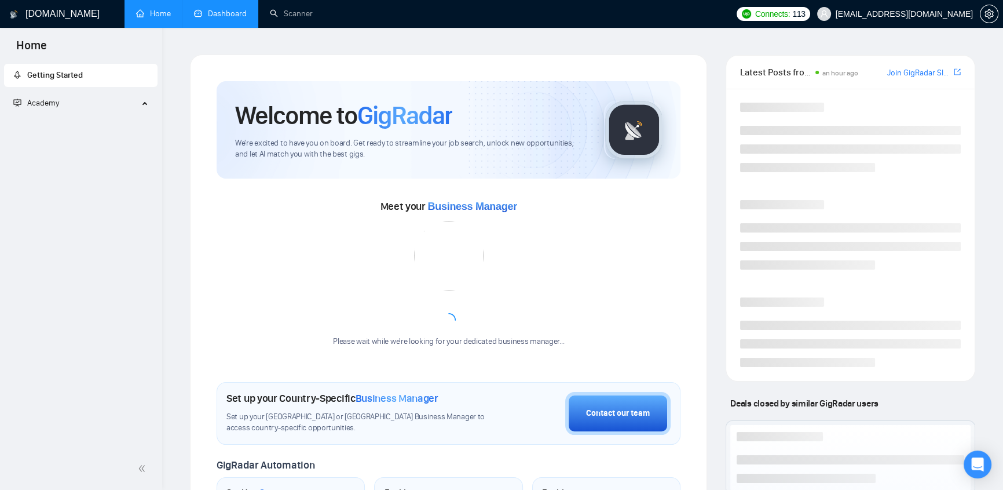
click at [221, 19] on link "Dashboard" at bounding box center [220, 14] width 53 height 10
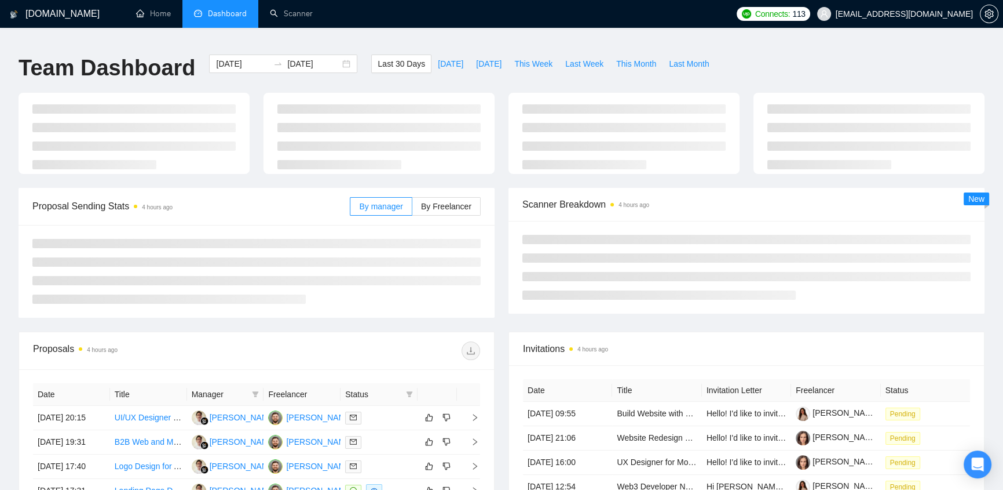
type input "2025-08-17"
type input "2025-09-16"
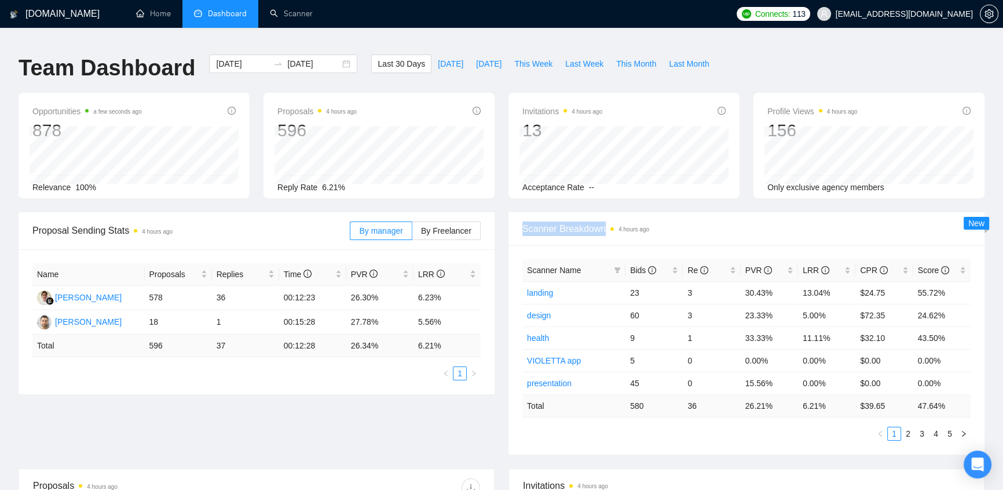
drag, startPoint x: 521, startPoint y: 221, endPoint x: 606, endPoint y: 222, distance: 84.6
click at [606, 222] on div "Scanner Breakdown 4 hours ago" at bounding box center [747, 229] width 476 height 34
drag, startPoint x: 806, startPoint y: 329, endPoint x: 840, endPoint y: 327, distance: 33.6
click at [840, 327] on td "11.11%" at bounding box center [826, 337] width 57 height 23
click at [832, 326] on td "11.11%" at bounding box center [826, 337] width 57 height 23
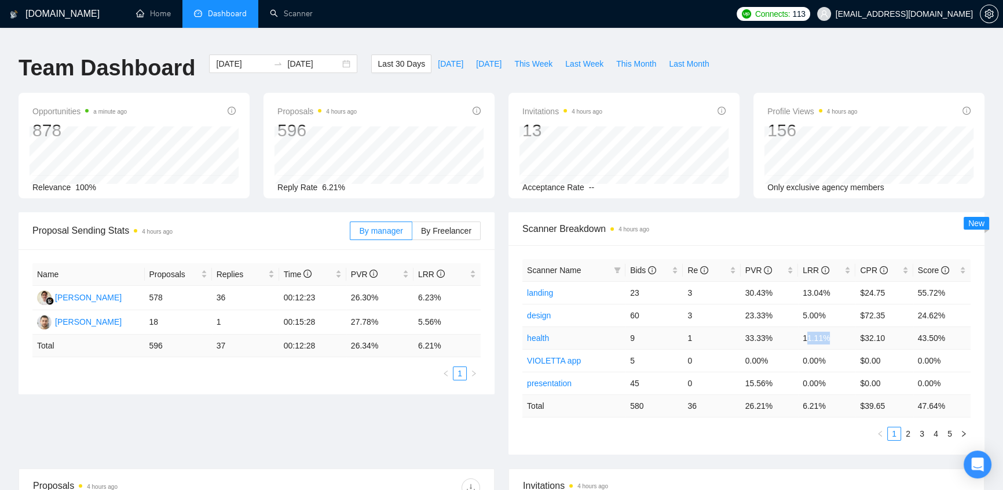
click at [832, 330] on td "11.11%" at bounding box center [826, 337] width 57 height 23
drag, startPoint x: 832, startPoint y: 330, endPoint x: 801, endPoint y: 324, distance: 31.1
click at [801, 326] on td "11.11%" at bounding box center [826, 337] width 57 height 23
click at [833, 328] on td "11.11%" at bounding box center [826, 337] width 57 height 23
drag, startPoint x: 833, startPoint y: 328, endPoint x: 801, endPoint y: 329, distance: 32.4
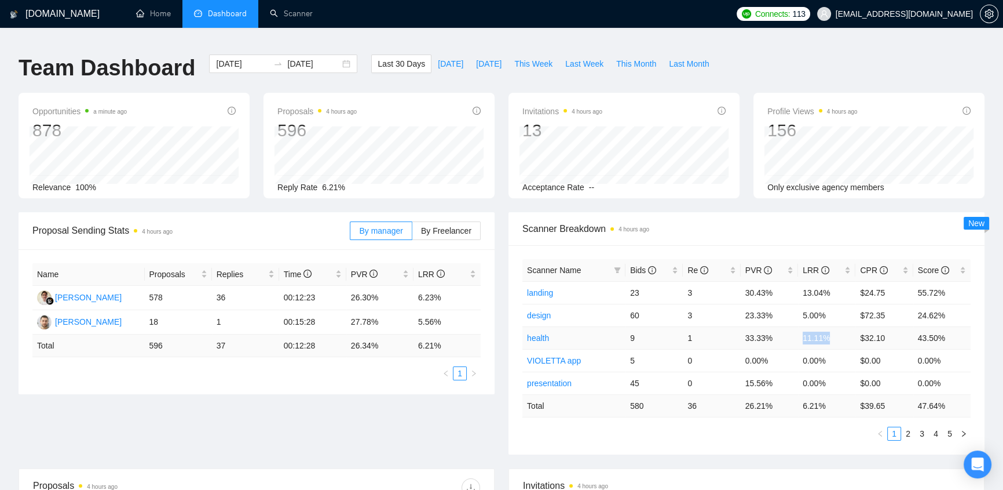
click at [801, 329] on td "11.11%" at bounding box center [826, 337] width 57 height 23
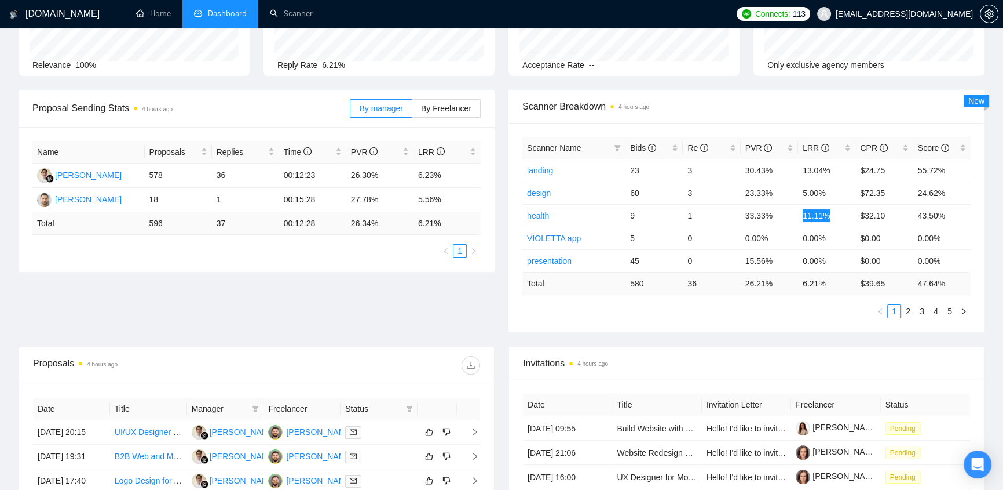
scroll to position [368, 0]
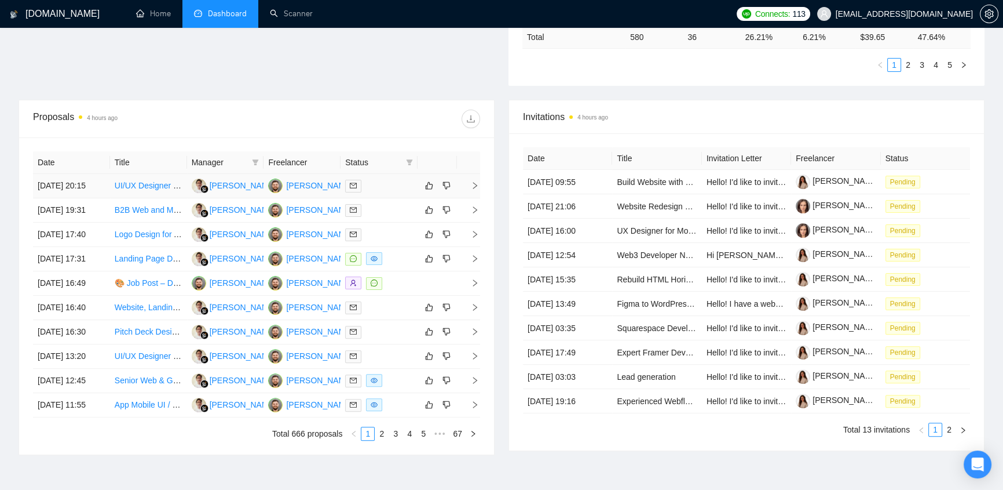
click at [375, 179] on div at bounding box center [379, 185] width 68 height 13
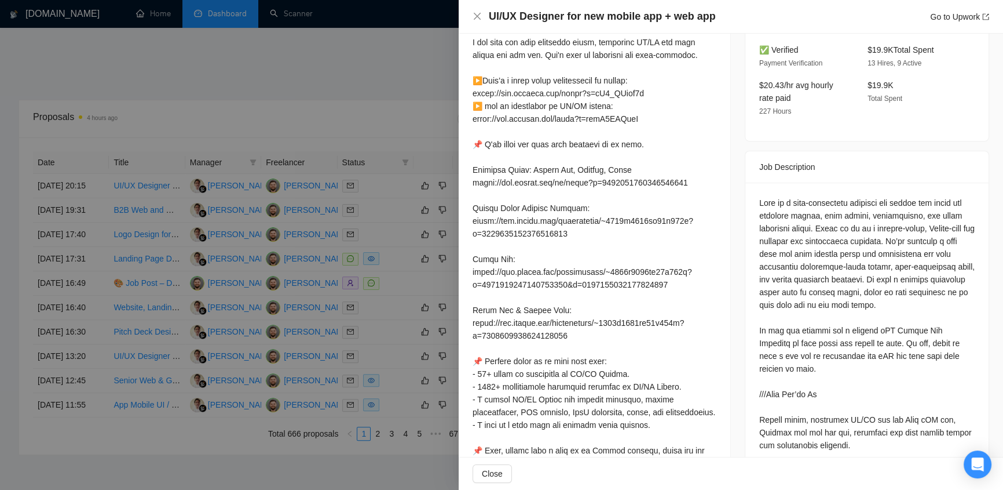
scroll to position [246, 0]
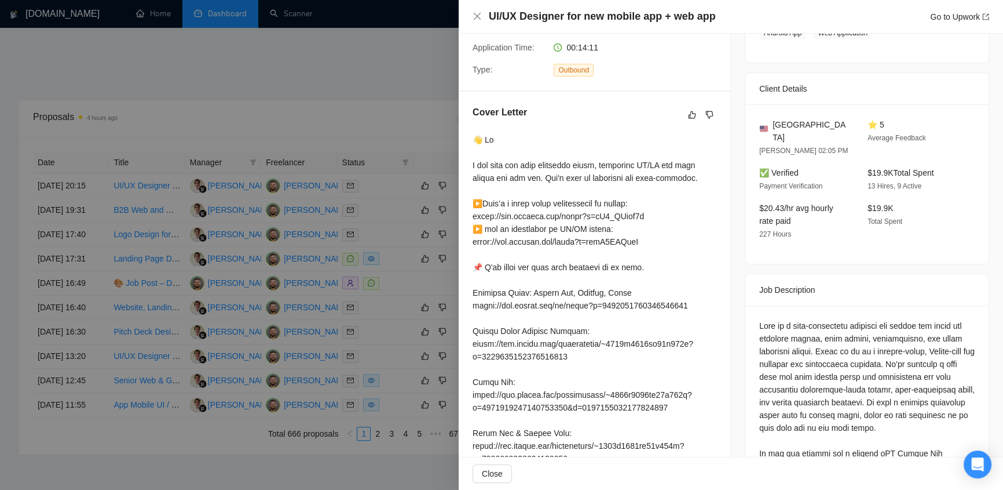
click at [410, 70] on div at bounding box center [501, 245] width 1003 height 490
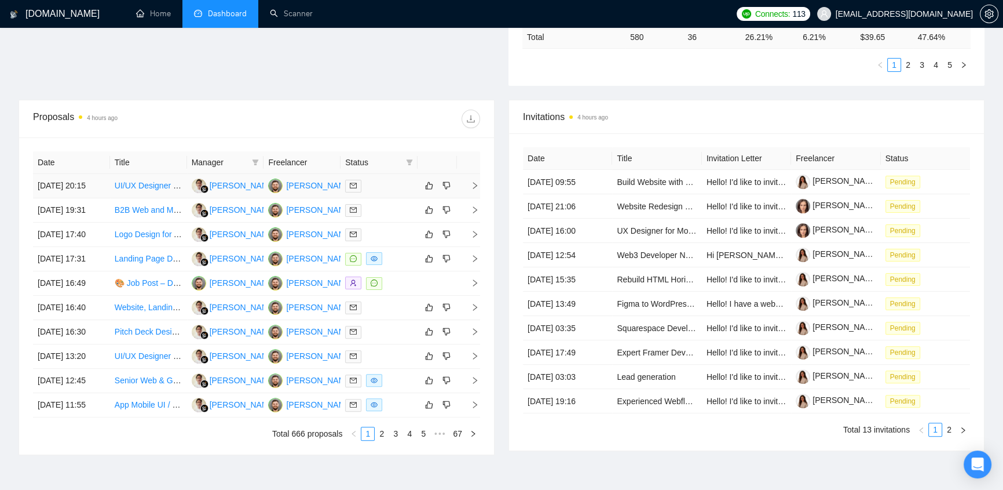
click at [382, 179] on div at bounding box center [379, 185] width 68 height 13
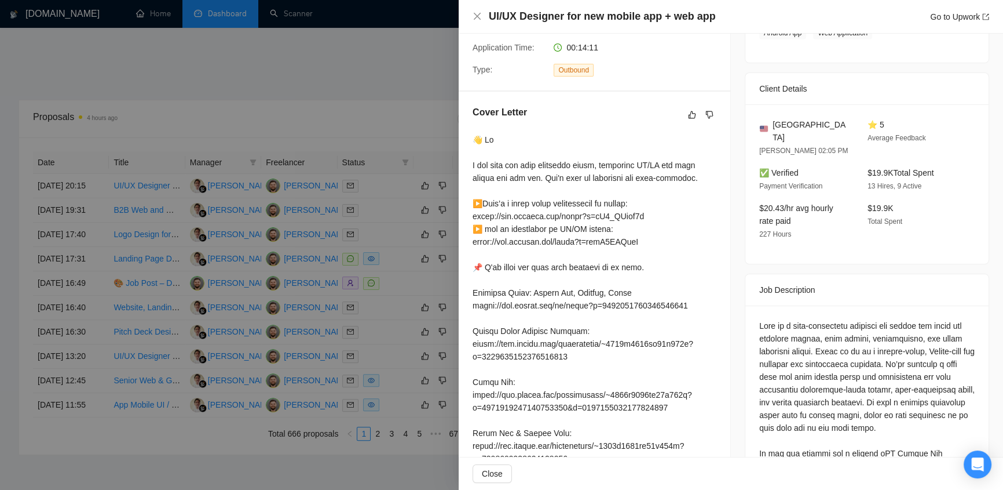
scroll to position [0, 0]
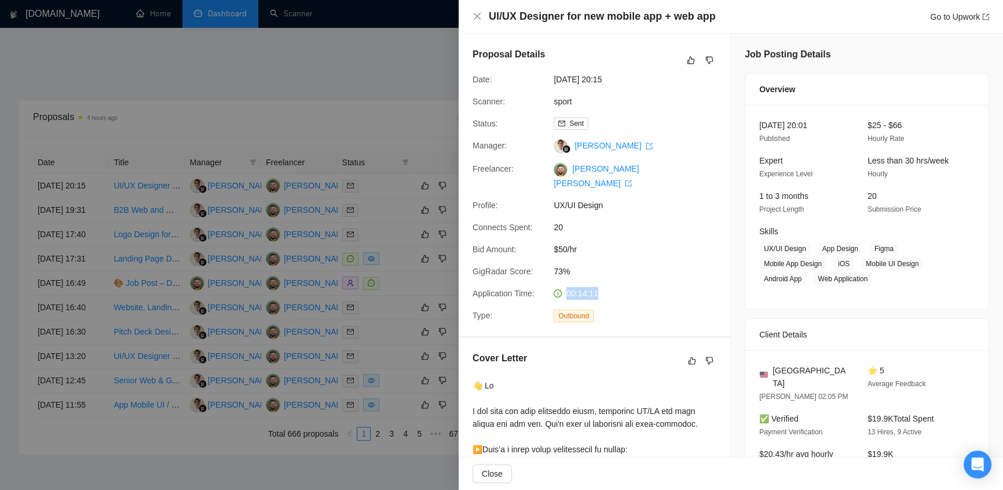
drag, startPoint x: 600, startPoint y: 277, endPoint x: 671, endPoint y: 198, distance: 106.7
click at [565, 287] on div "00:14:11" at bounding box center [610, 293] width 122 height 13
click at [605, 287] on div "00:14:11" at bounding box center [610, 293] width 122 height 13
drag, startPoint x: 605, startPoint y: 280, endPoint x: 567, endPoint y: 279, distance: 38.2
click at [567, 287] on div "00:14:11" at bounding box center [610, 293] width 122 height 13
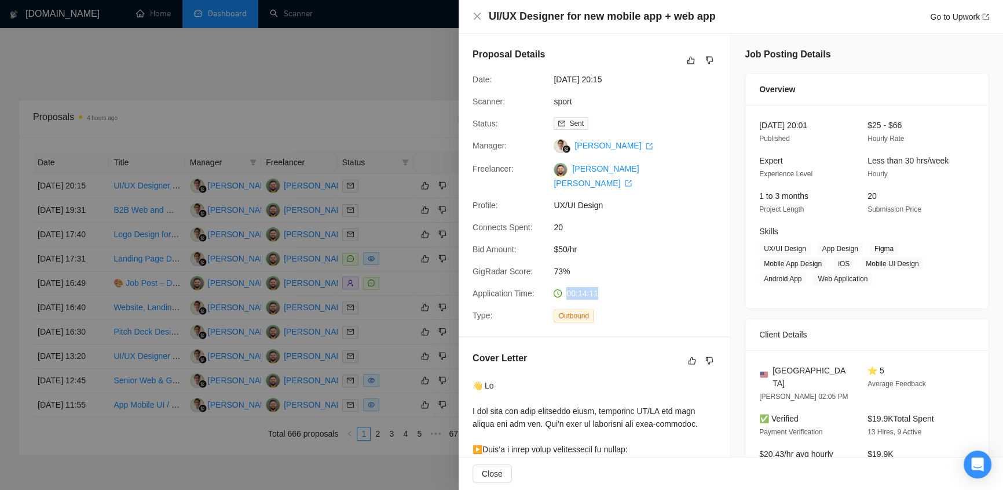
click at [597, 287] on div "00:14:11" at bounding box center [610, 293] width 122 height 13
drag, startPoint x: 597, startPoint y: 279, endPoint x: 557, endPoint y: 279, distance: 40.6
click at [557, 287] on div "00:14:11" at bounding box center [610, 293] width 122 height 13
click at [600, 287] on div "00:14:11" at bounding box center [610, 293] width 122 height 13
click at [567, 288] on span "00:14:11" at bounding box center [583, 292] width 32 height 9
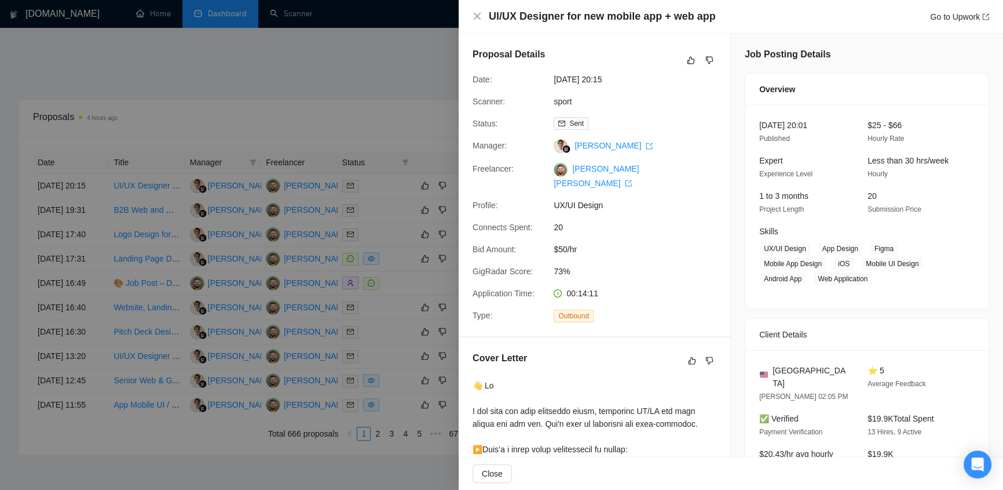
click at [567, 288] on span "00:14:11" at bounding box center [583, 292] width 32 height 9
drag, startPoint x: 565, startPoint y: 281, endPoint x: 597, endPoint y: 279, distance: 31.9
click at [597, 287] on div "00:14:11" at bounding box center [610, 293] width 122 height 13
drag, startPoint x: 597, startPoint y: 279, endPoint x: 564, endPoint y: 283, distance: 33.3
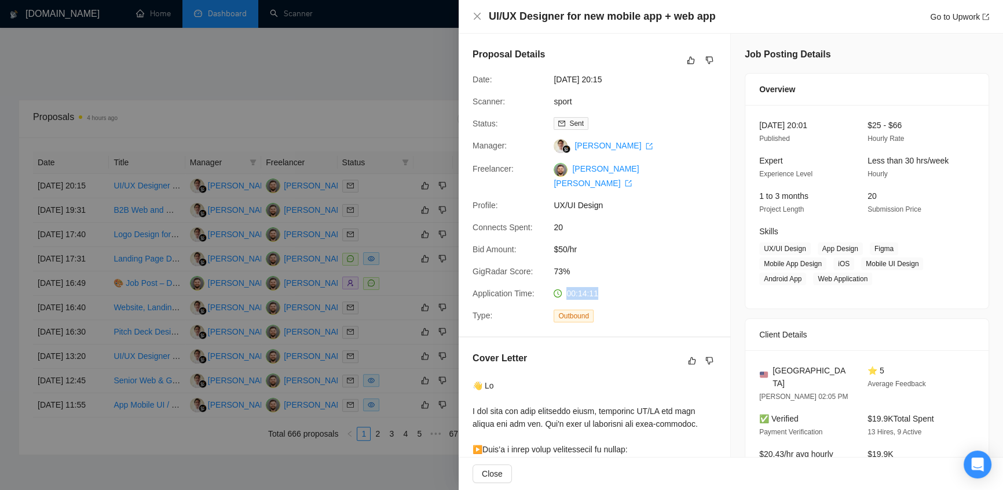
click at [564, 287] on div "00:14:11" at bounding box center [610, 293] width 122 height 13
click at [602, 287] on div "00:14:11" at bounding box center [610, 293] width 122 height 13
drag, startPoint x: 598, startPoint y: 282, endPoint x: 565, endPoint y: 280, distance: 33.6
click at [565, 287] on div "00:14:11" at bounding box center [610, 293] width 122 height 13
click at [567, 288] on span "00:14:11" at bounding box center [583, 292] width 32 height 9
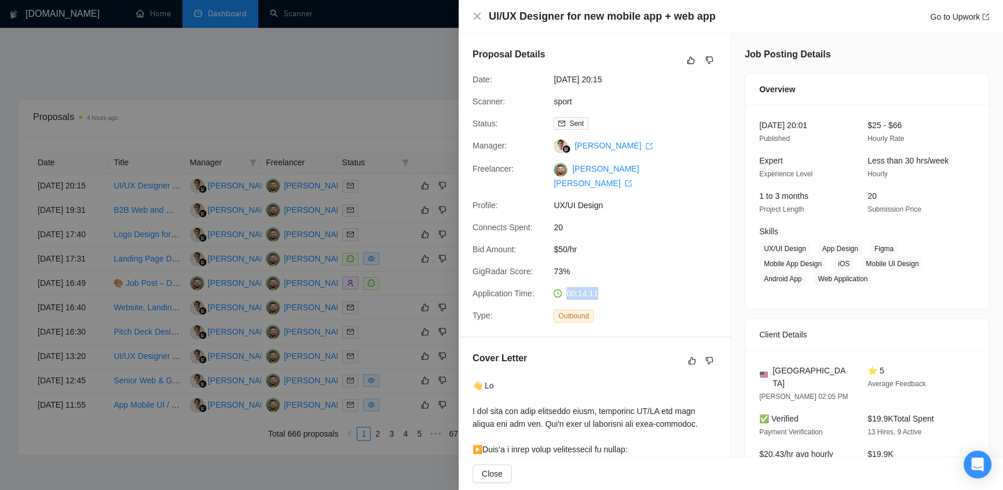
drag, startPoint x: 565, startPoint y: 280, endPoint x: 608, endPoint y: 277, distance: 43.5
click at [608, 287] on div "00:14:11" at bounding box center [610, 293] width 122 height 13
click at [607, 287] on div "00:14:11" at bounding box center [610, 293] width 122 height 13
drag, startPoint x: 597, startPoint y: 283, endPoint x: 565, endPoint y: 283, distance: 31.9
click at [565, 287] on div "00:14:11" at bounding box center [610, 293] width 122 height 13
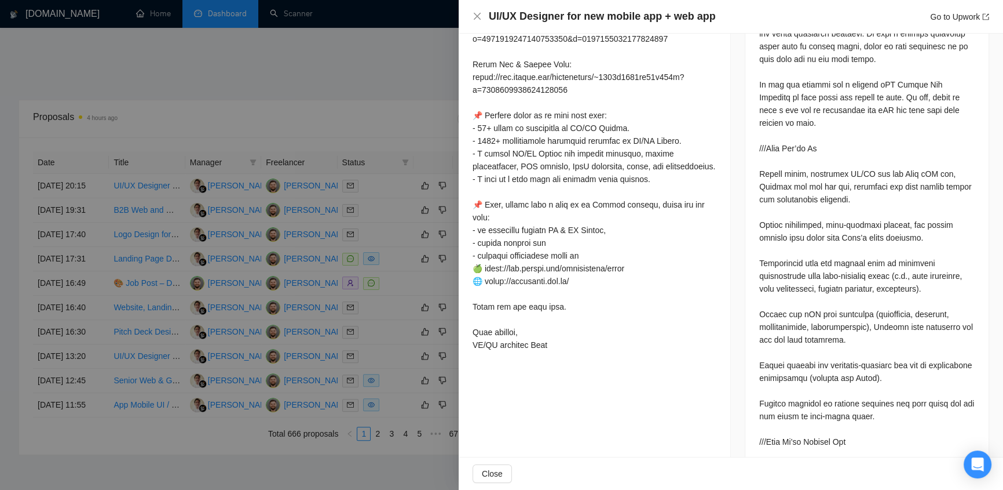
scroll to position [246, 0]
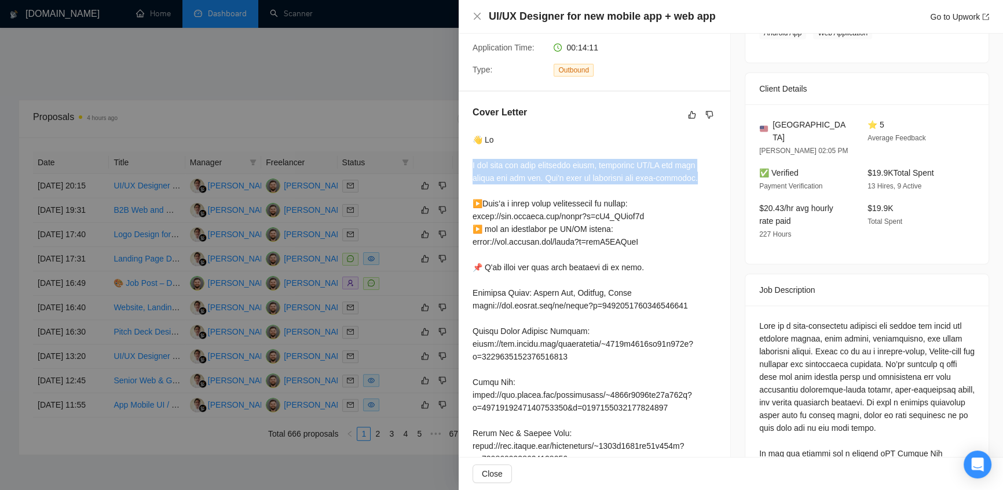
drag, startPoint x: 470, startPoint y: 150, endPoint x: 688, endPoint y: 165, distance: 217.8
click at [688, 165] on div "Cover Letter" at bounding box center [595, 415] width 272 height 647
click at [529, 141] on div at bounding box center [595, 426] width 244 height 586
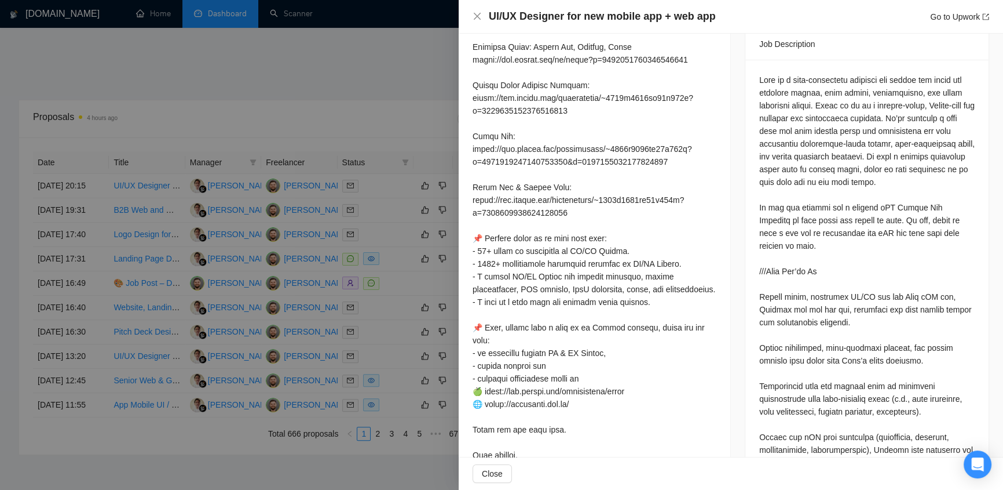
scroll to position [614, 0]
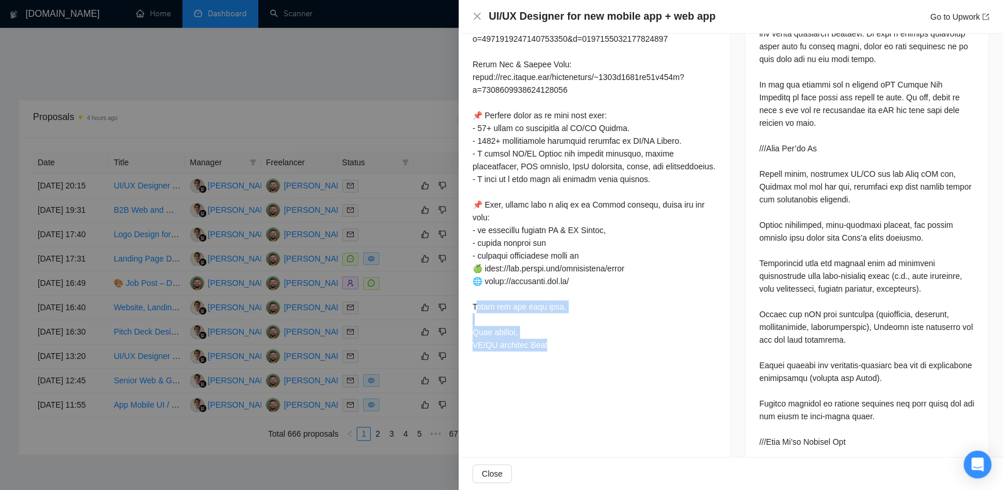
drag, startPoint x: 478, startPoint y: 295, endPoint x: 570, endPoint y: 337, distance: 101.1
click at [570, 337] on div at bounding box center [595, 58] width 244 height 586
click at [631, 362] on div "Proposal Details Date: 16 Sep, 2025 20:15 Scanner: sport Status: Sent Manager: …" at bounding box center [595, 282] width 272 height 1724
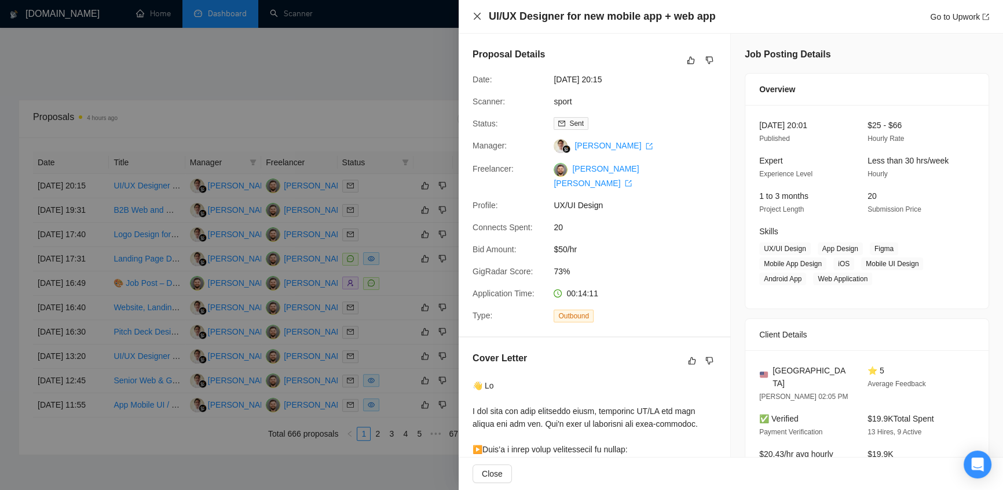
click at [479, 14] on icon "close" at bounding box center [477, 16] width 9 height 9
